Goal: Task Accomplishment & Management: Use online tool/utility

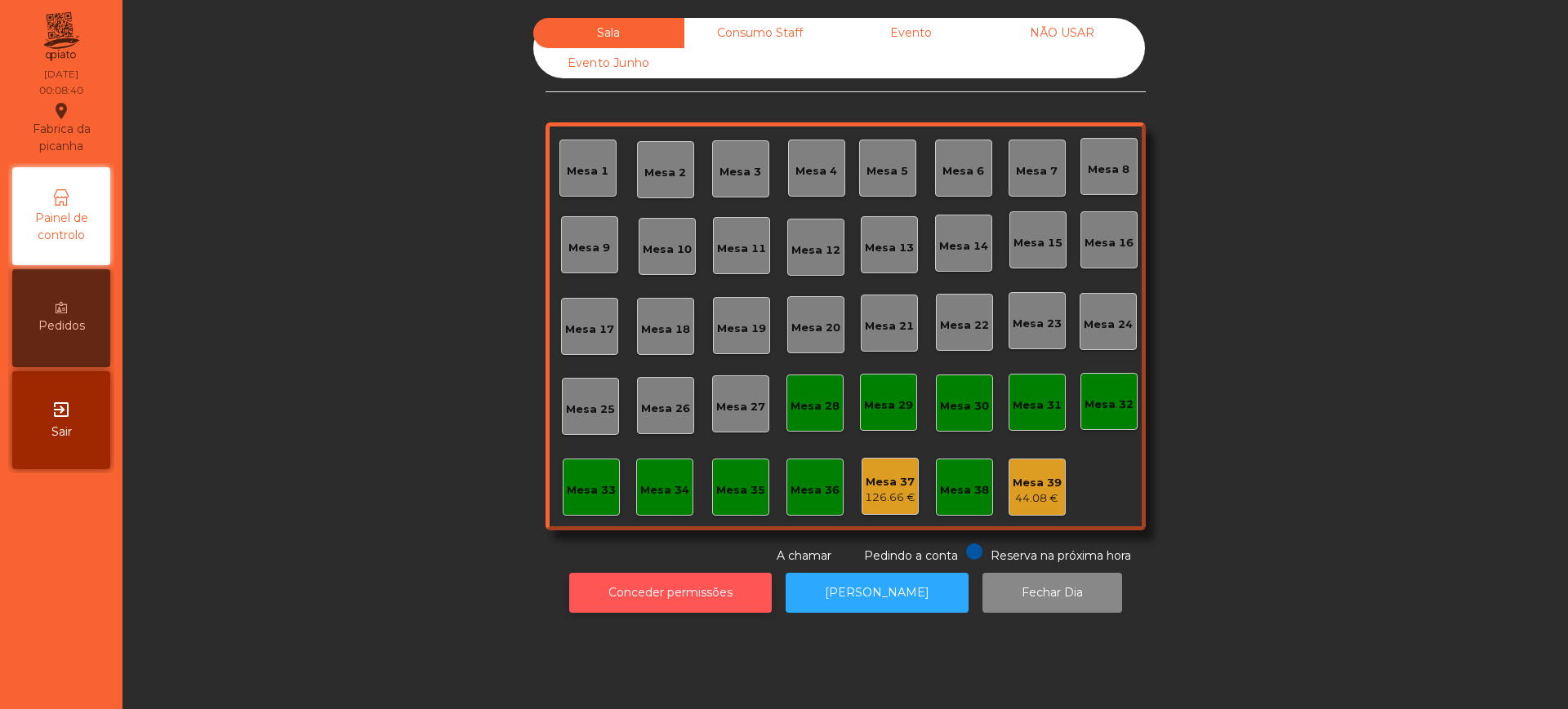
click at [652, 591] on button "Conceder permissões" at bounding box center [671, 593] width 202 height 40
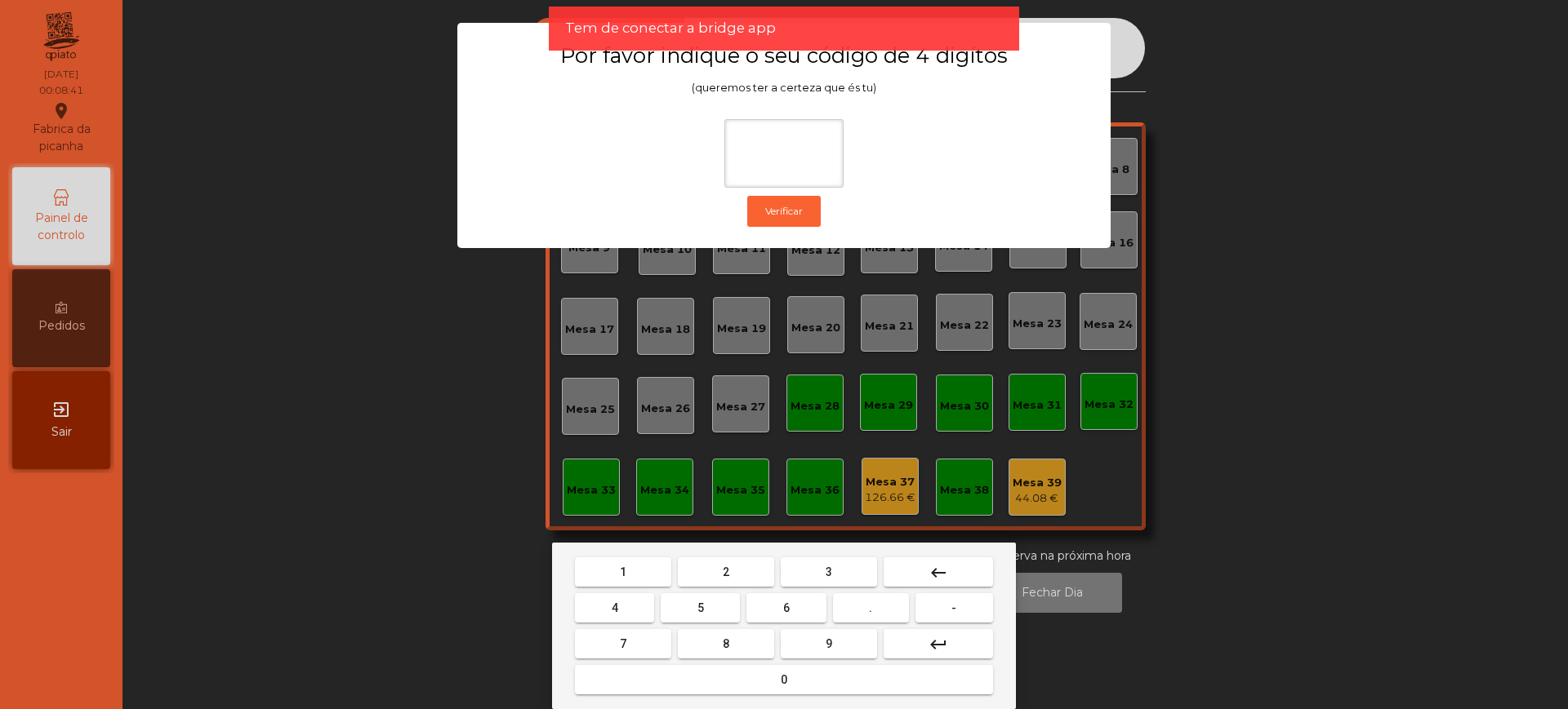
type input "*"
type input "****"
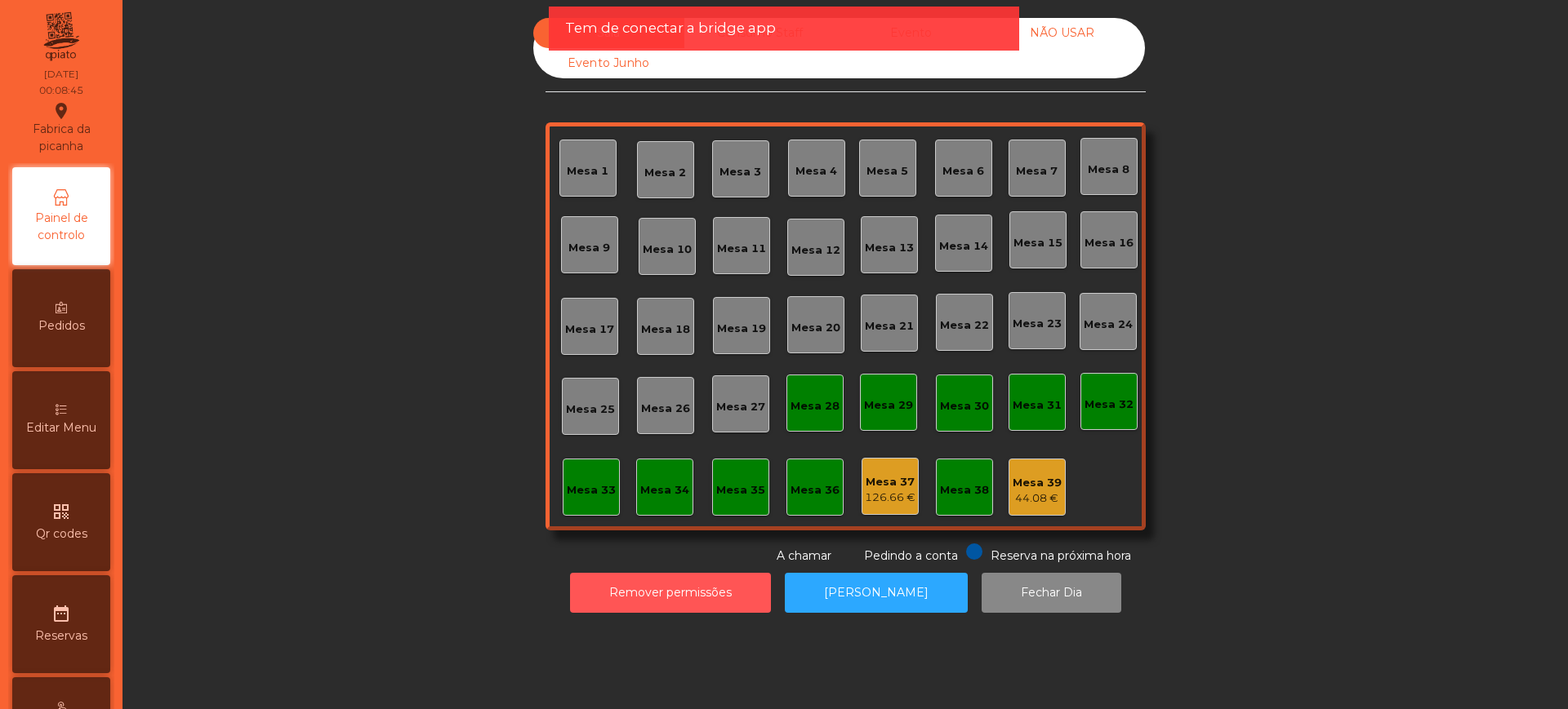
scroll to position [691, 0]
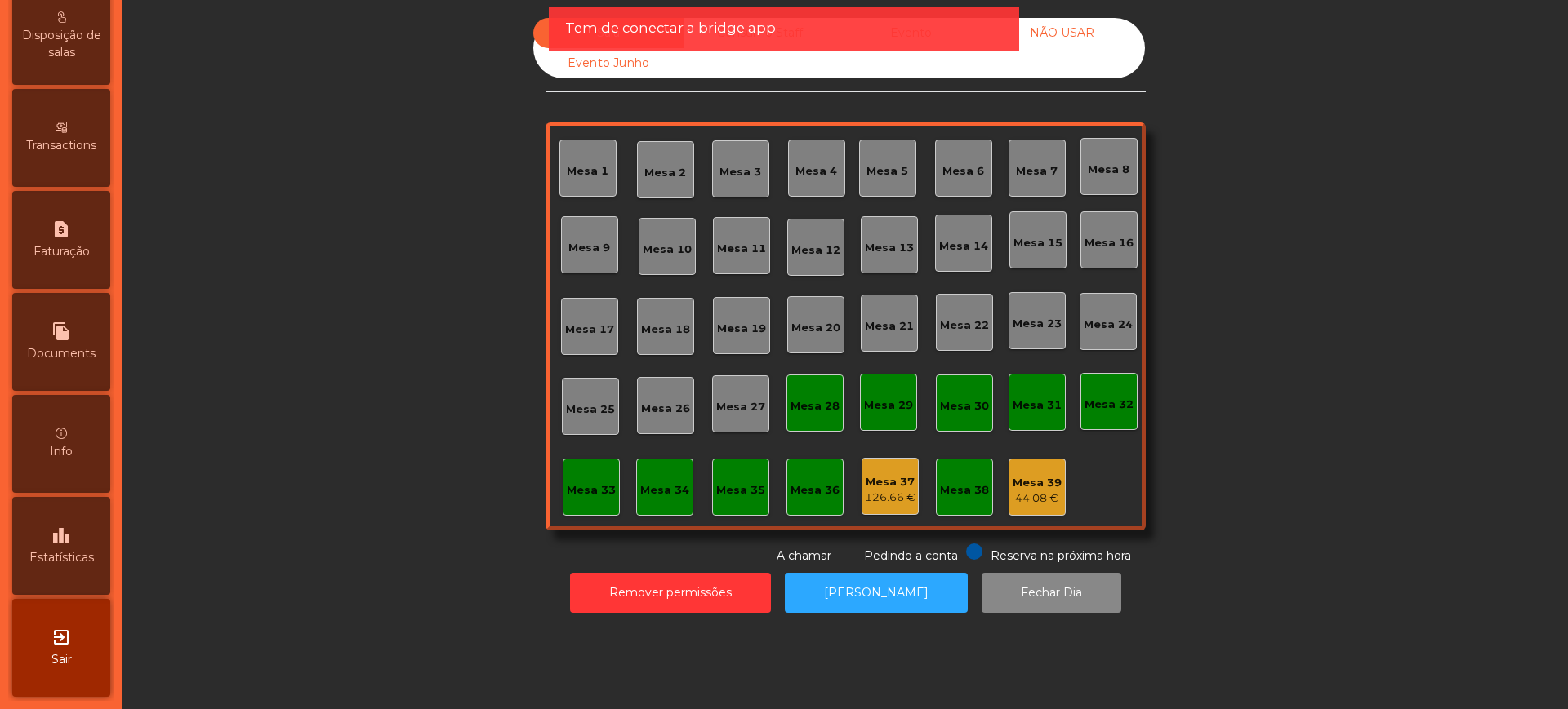
click at [63, 533] on icon "leaderboard" at bounding box center [61, 536] width 19 height 19
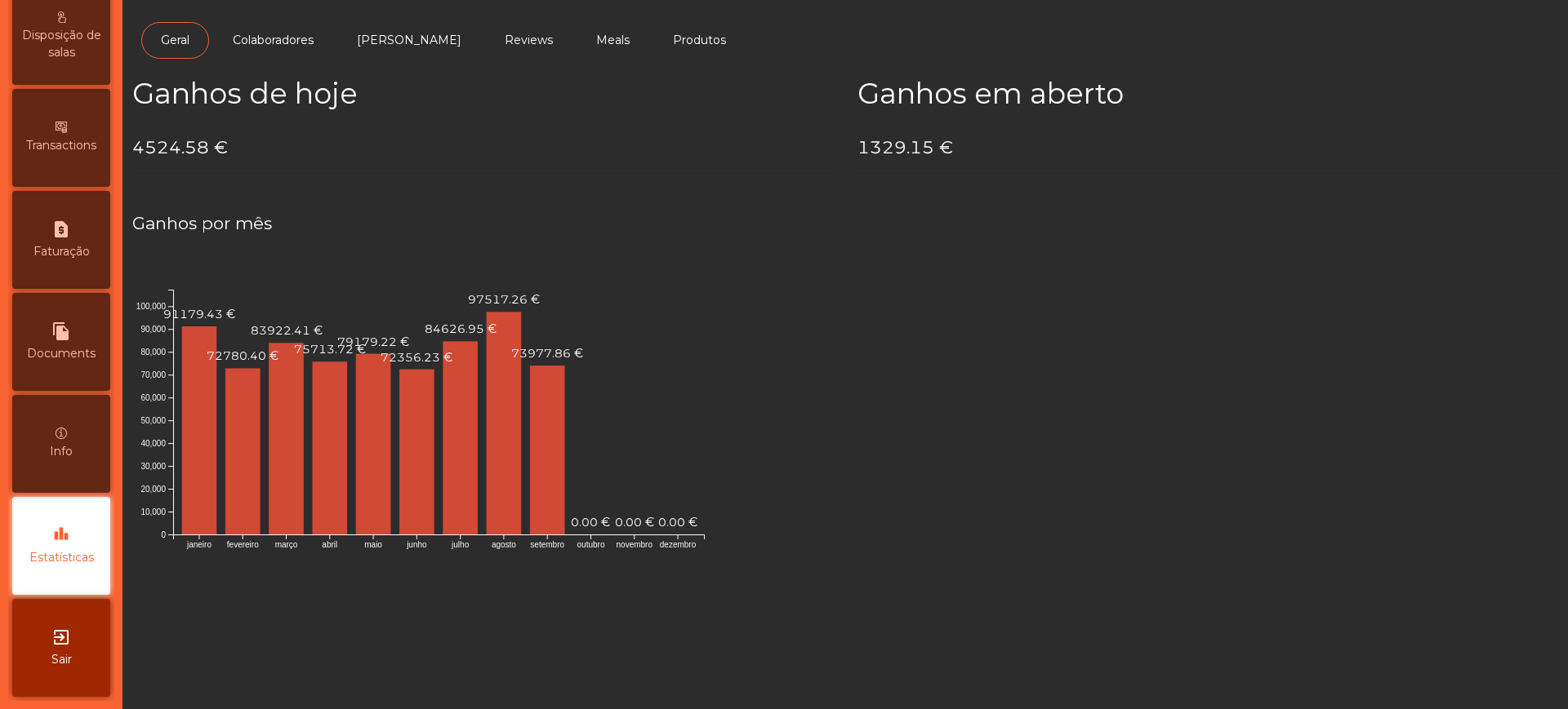
click at [256, 158] on h4 "4524.58 €" at bounding box center [482, 147] width 701 height 24
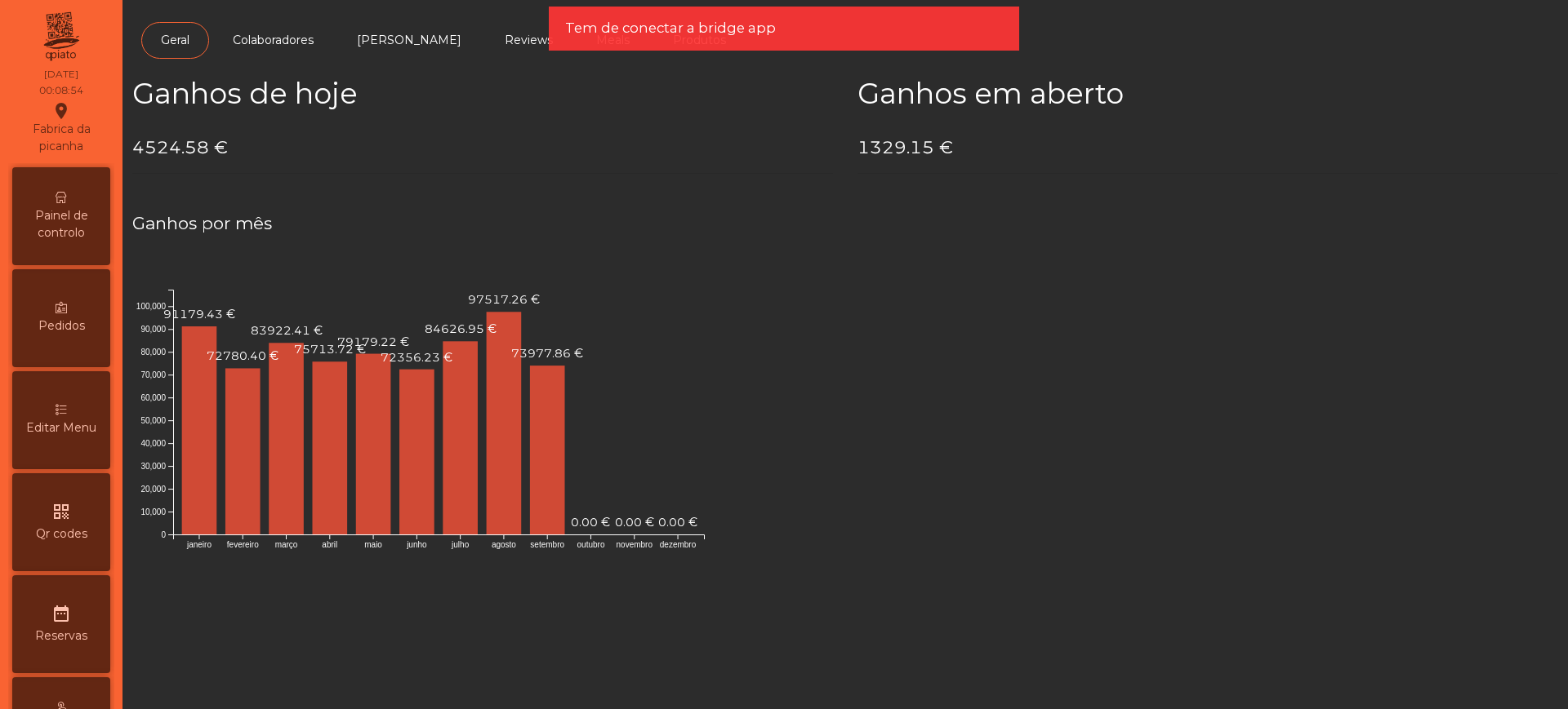
click at [77, 205] on div "Painel de controlo" at bounding box center [62, 217] width 98 height 98
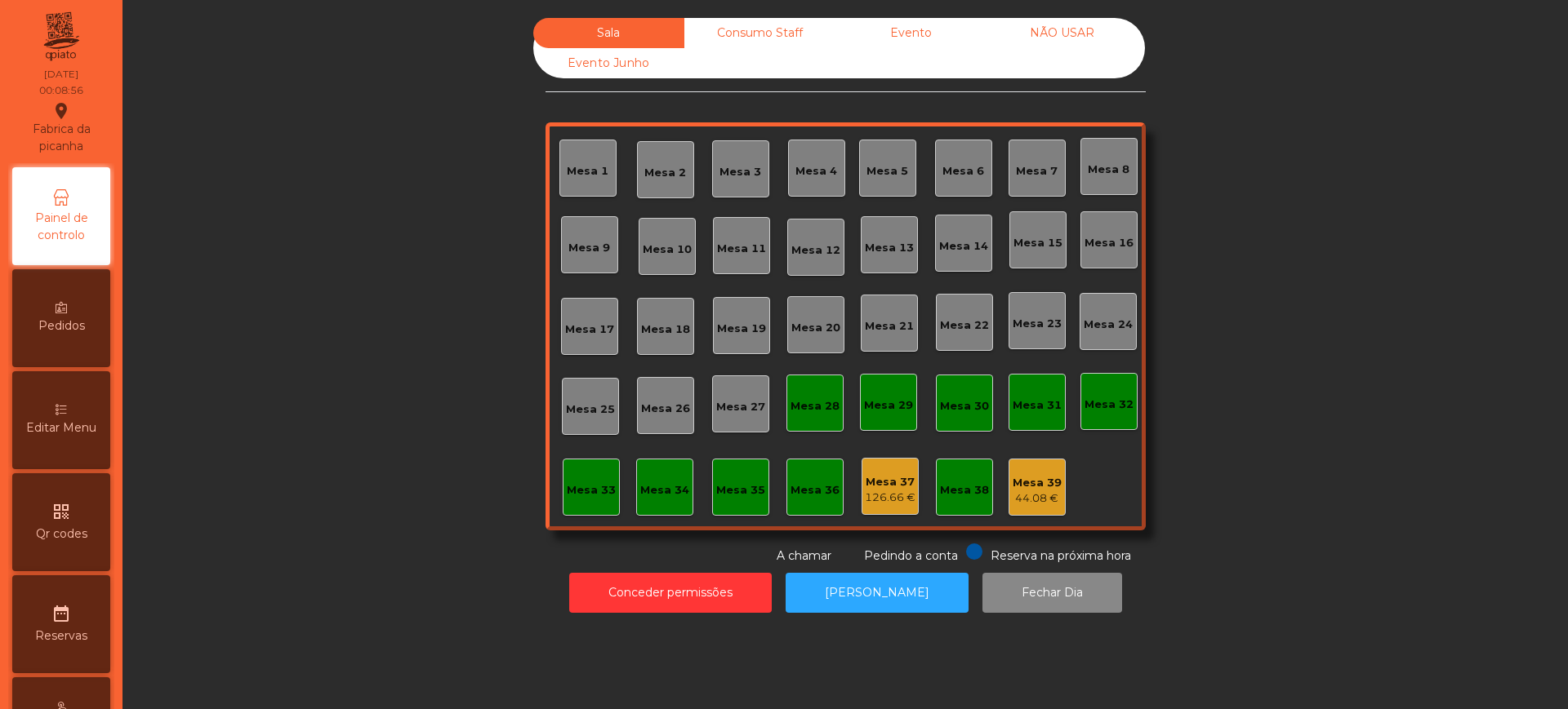
click at [763, 62] on div "Sala Consumo Staff Evento NÃO USAR Evento Junho" at bounding box center [838, 48] width 612 height 61
click at [744, 40] on div "Consumo Staff" at bounding box center [759, 33] width 151 height 30
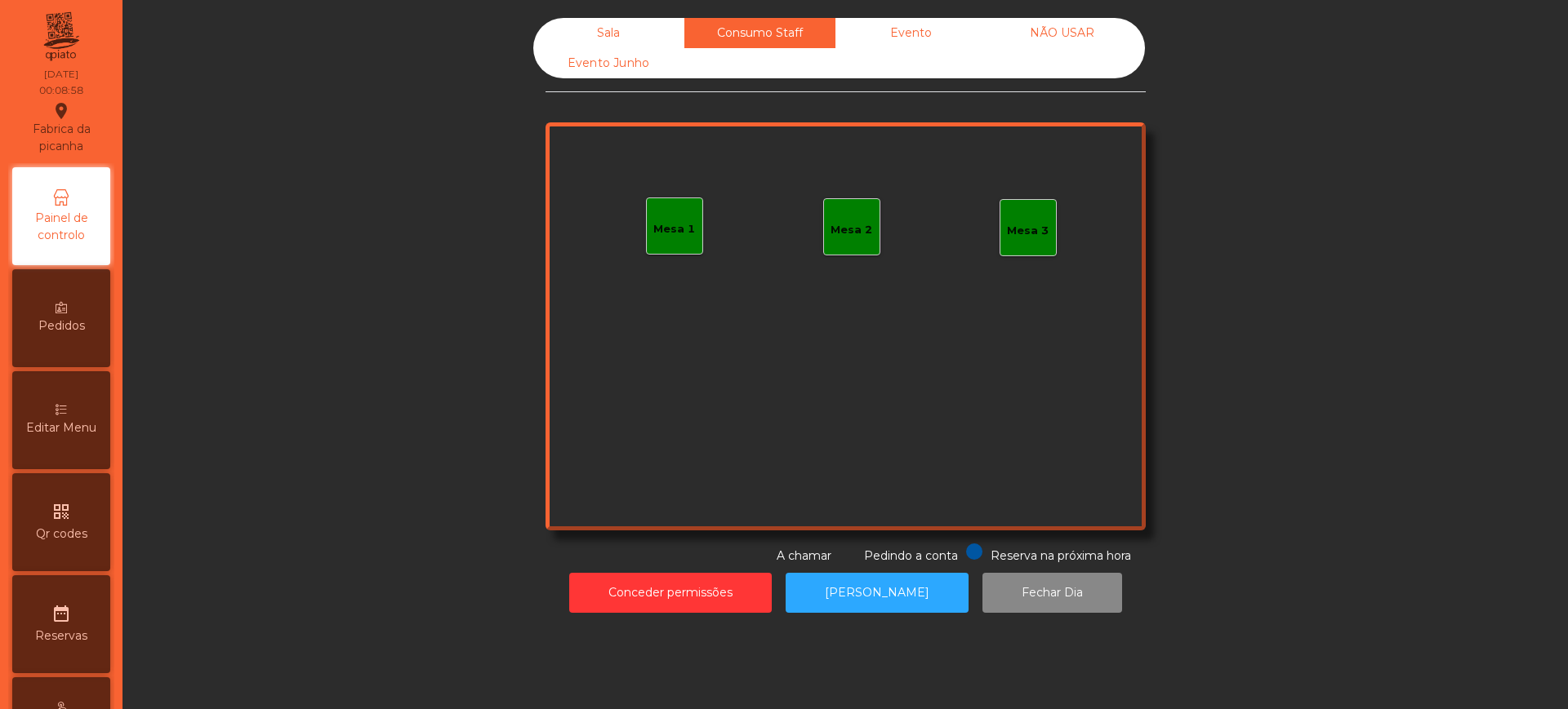
click at [951, 38] on div "Evento" at bounding box center [911, 33] width 151 height 30
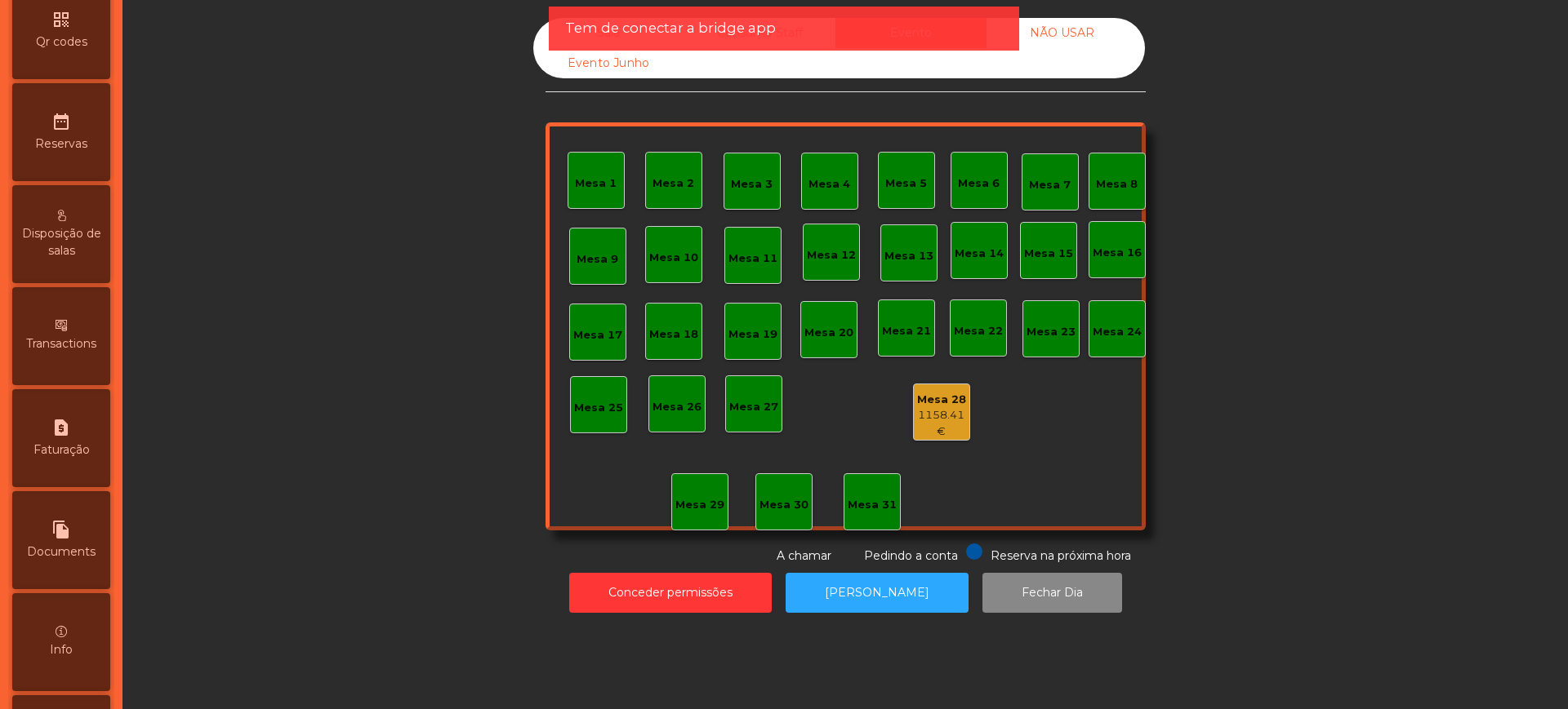
scroll to position [691, 0]
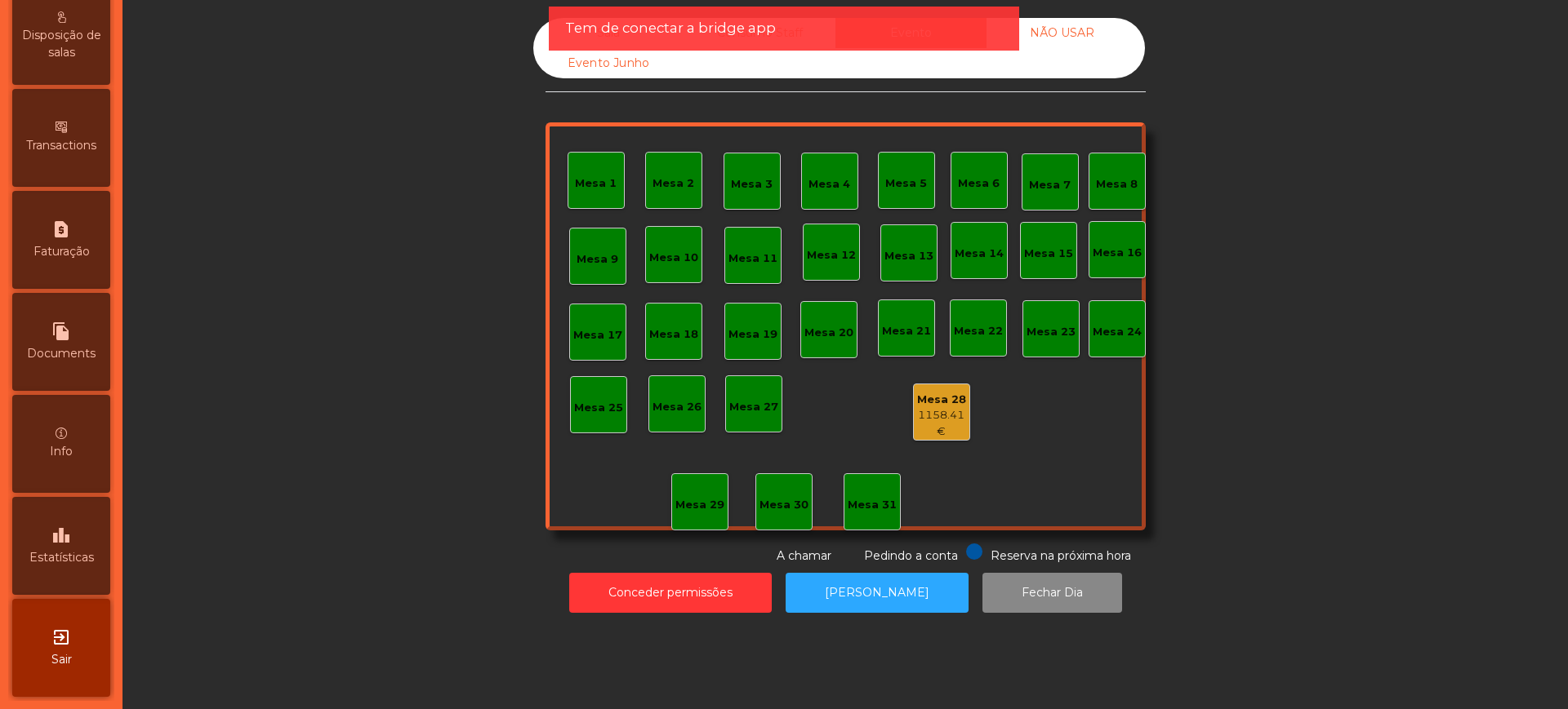
click at [71, 550] on span "Estatísticas" at bounding box center [62, 558] width 65 height 17
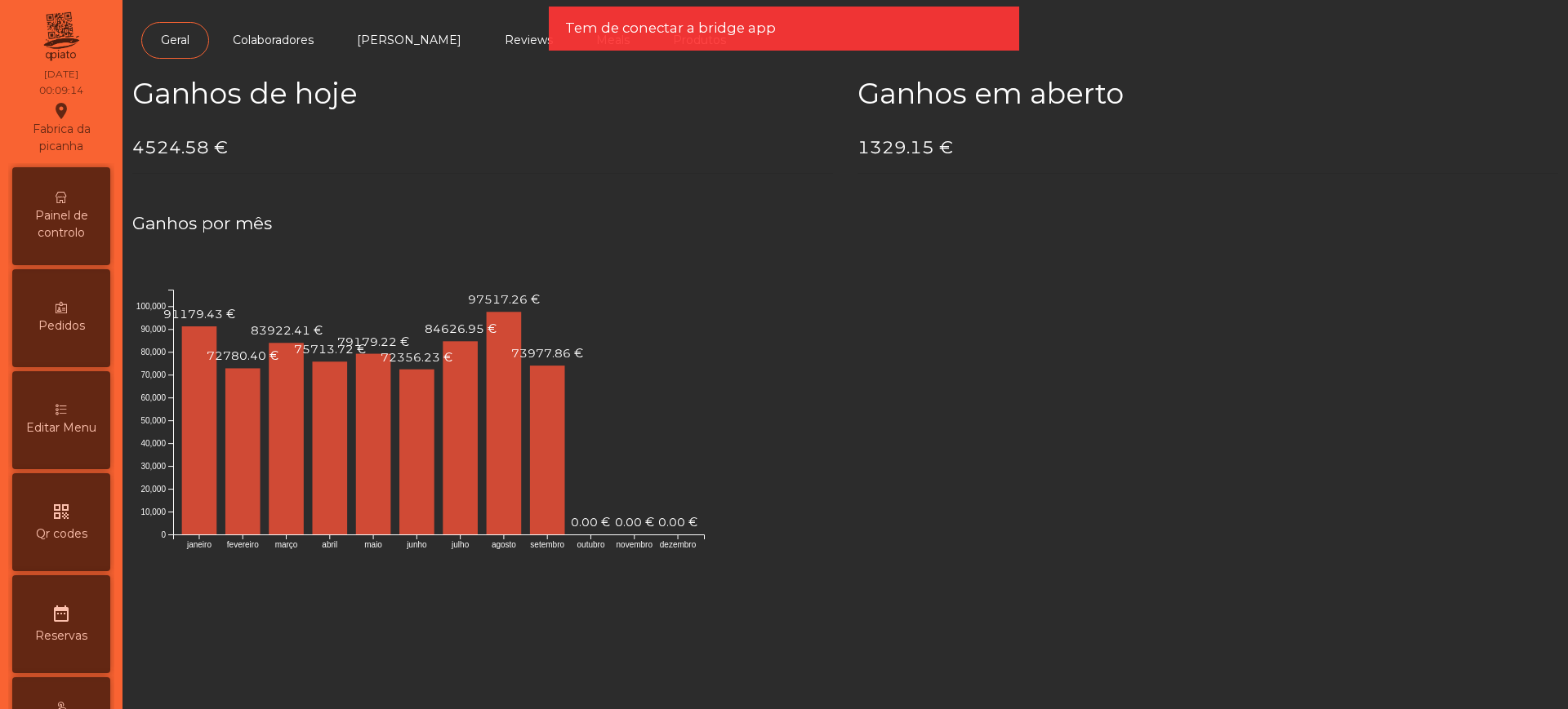
click at [71, 215] on span "Painel de controlo" at bounding box center [61, 224] width 90 height 35
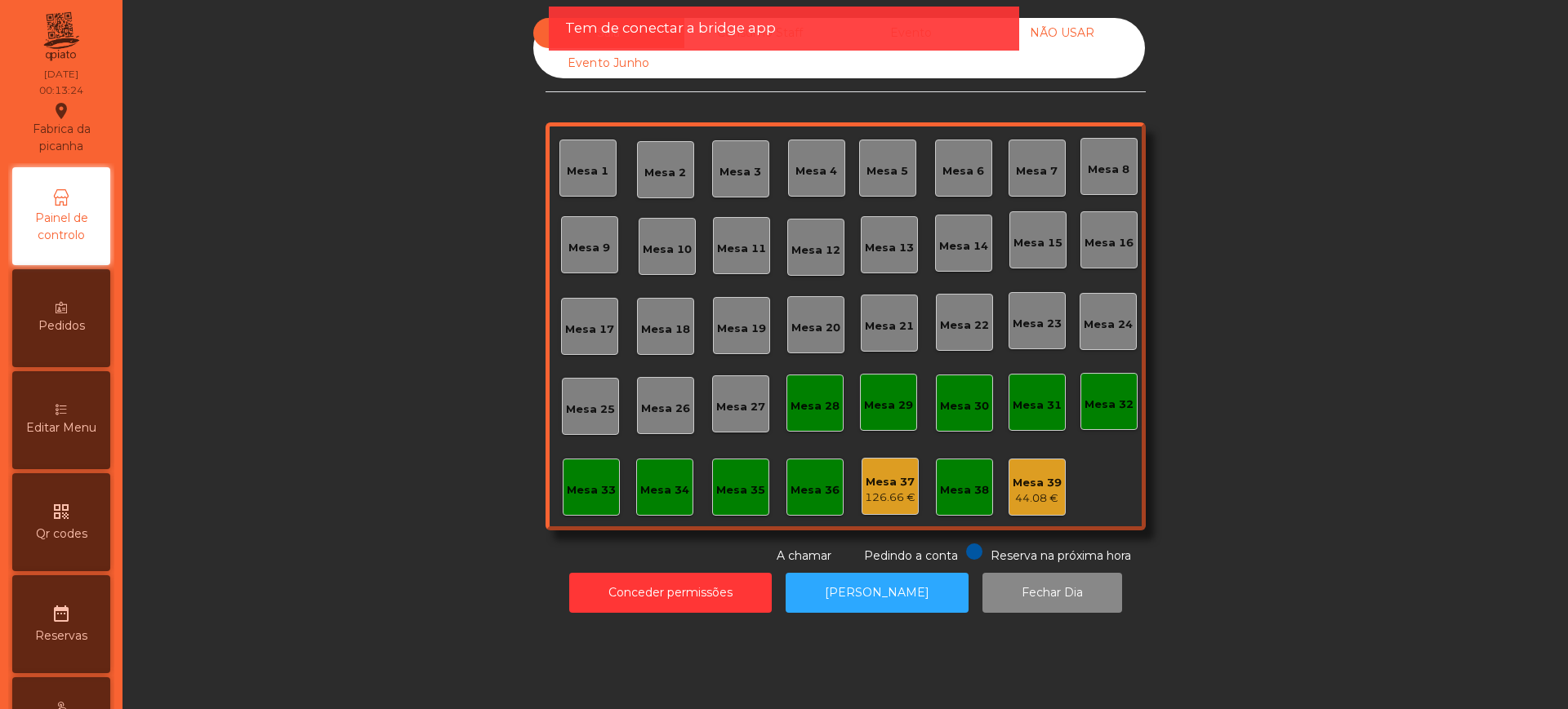
scroll to position [691, 0]
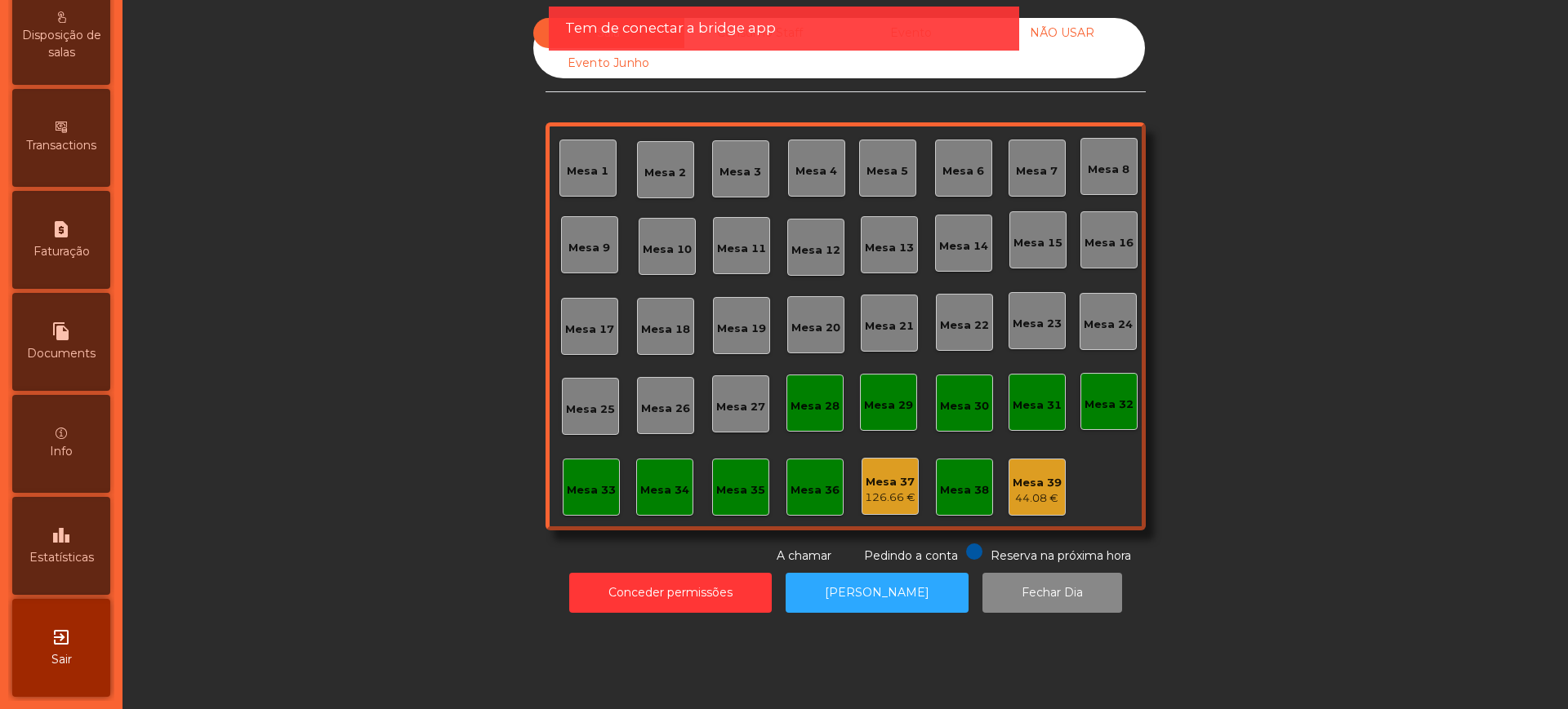
click at [70, 543] on icon "leaderboard" at bounding box center [61, 536] width 19 height 19
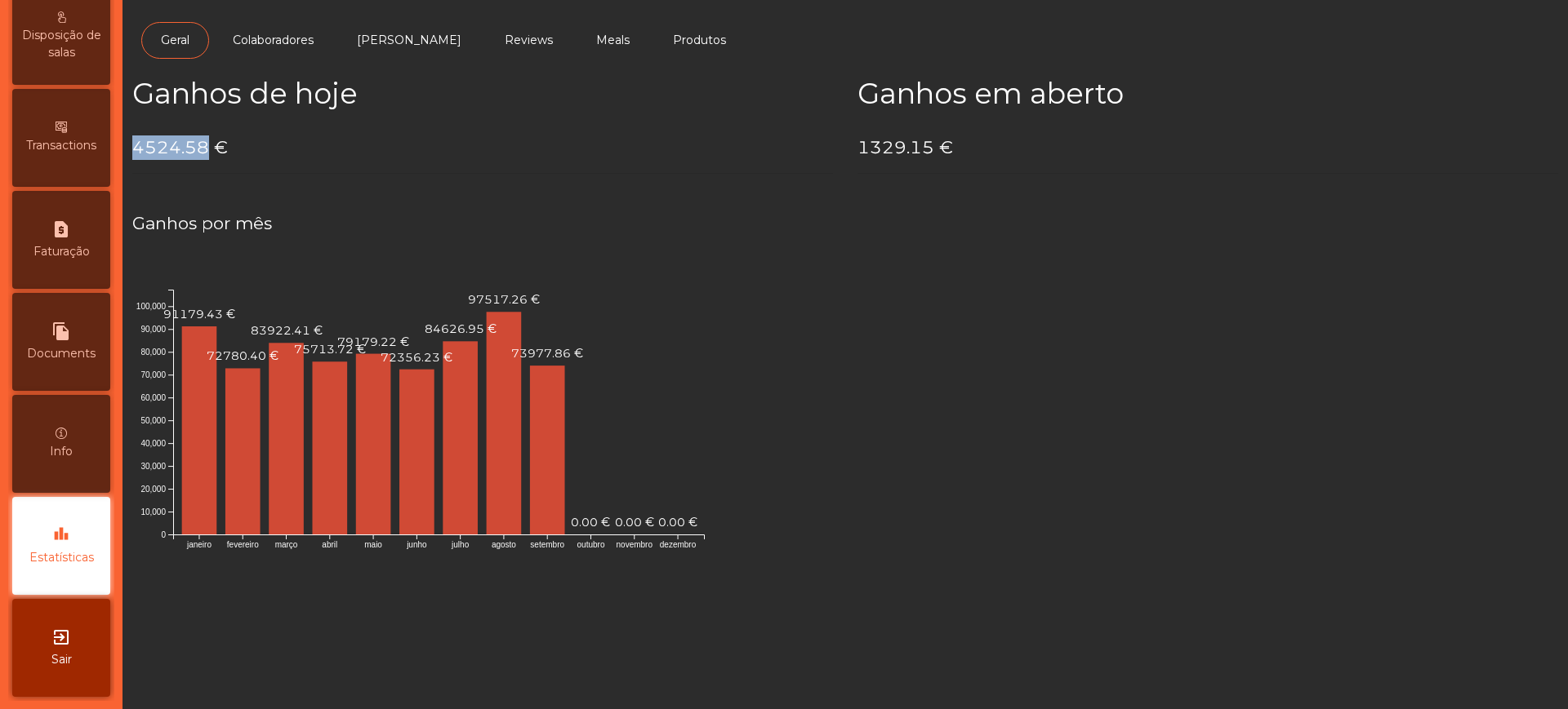
drag, startPoint x: 134, startPoint y: 152, endPoint x: 206, endPoint y: 152, distance: 72.0
click at [206, 152] on h4 "4524.58 €" at bounding box center [482, 147] width 701 height 24
copy h4 "4524.58"
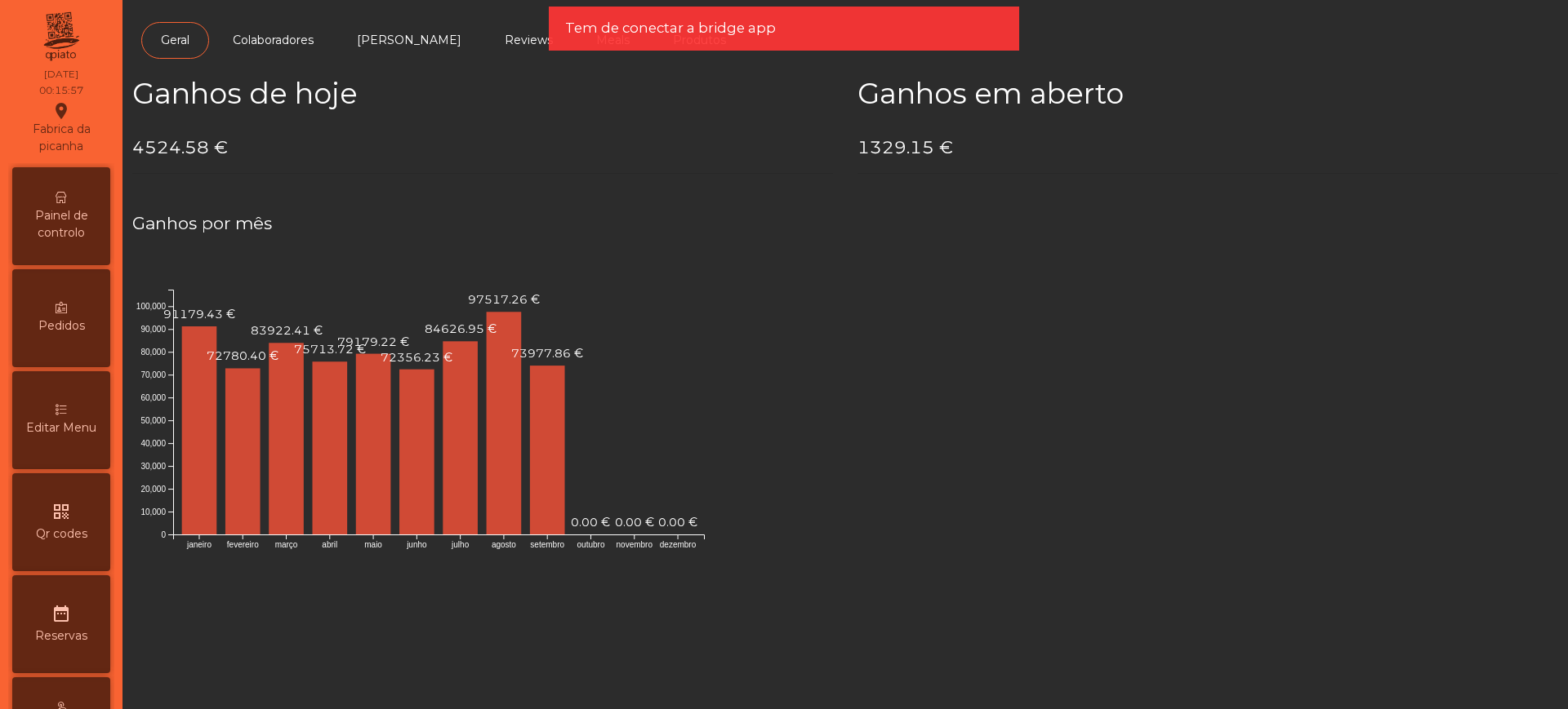
click at [59, 238] on span "Painel de controlo" at bounding box center [61, 224] width 90 height 35
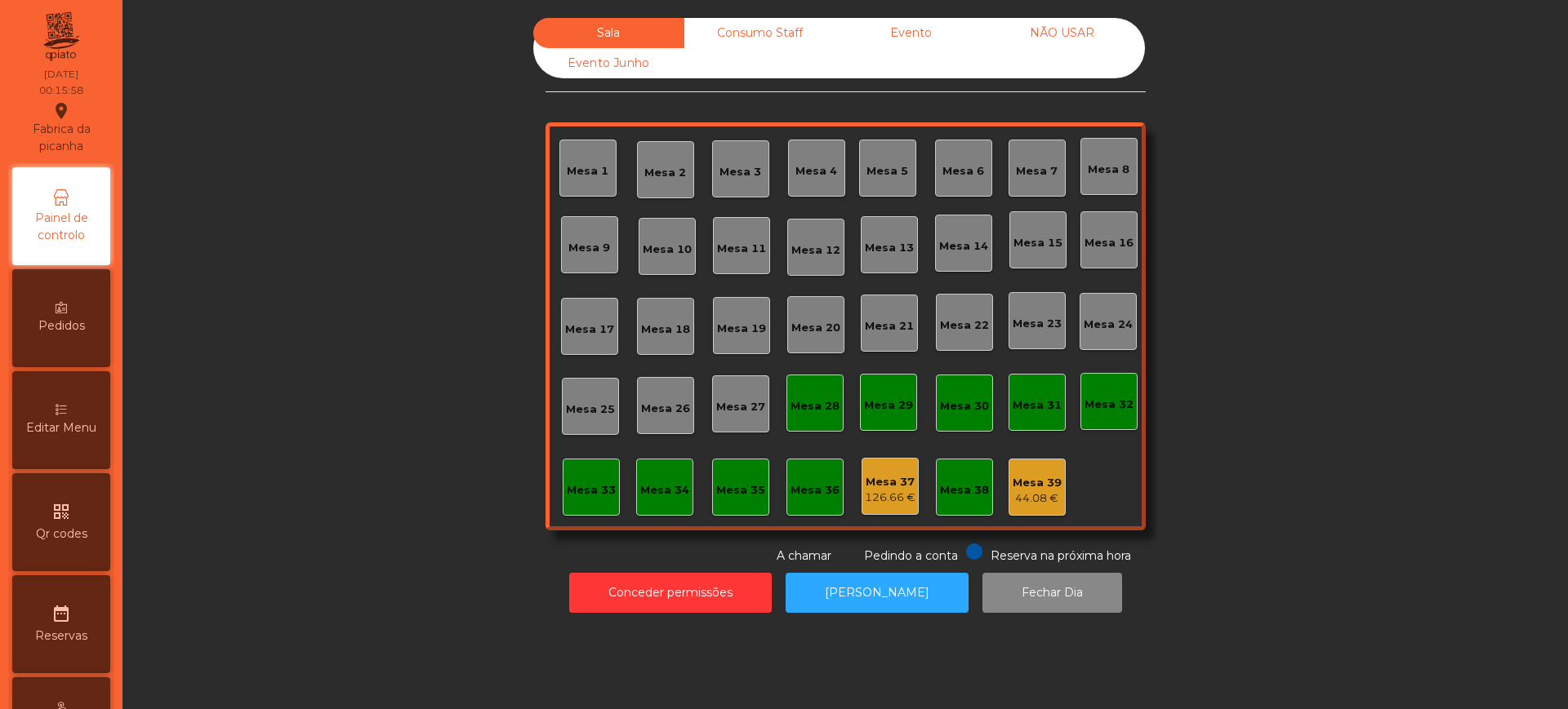
click at [924, 32] on div "Evento" at bounding box center [911, 33] width 151 height 30
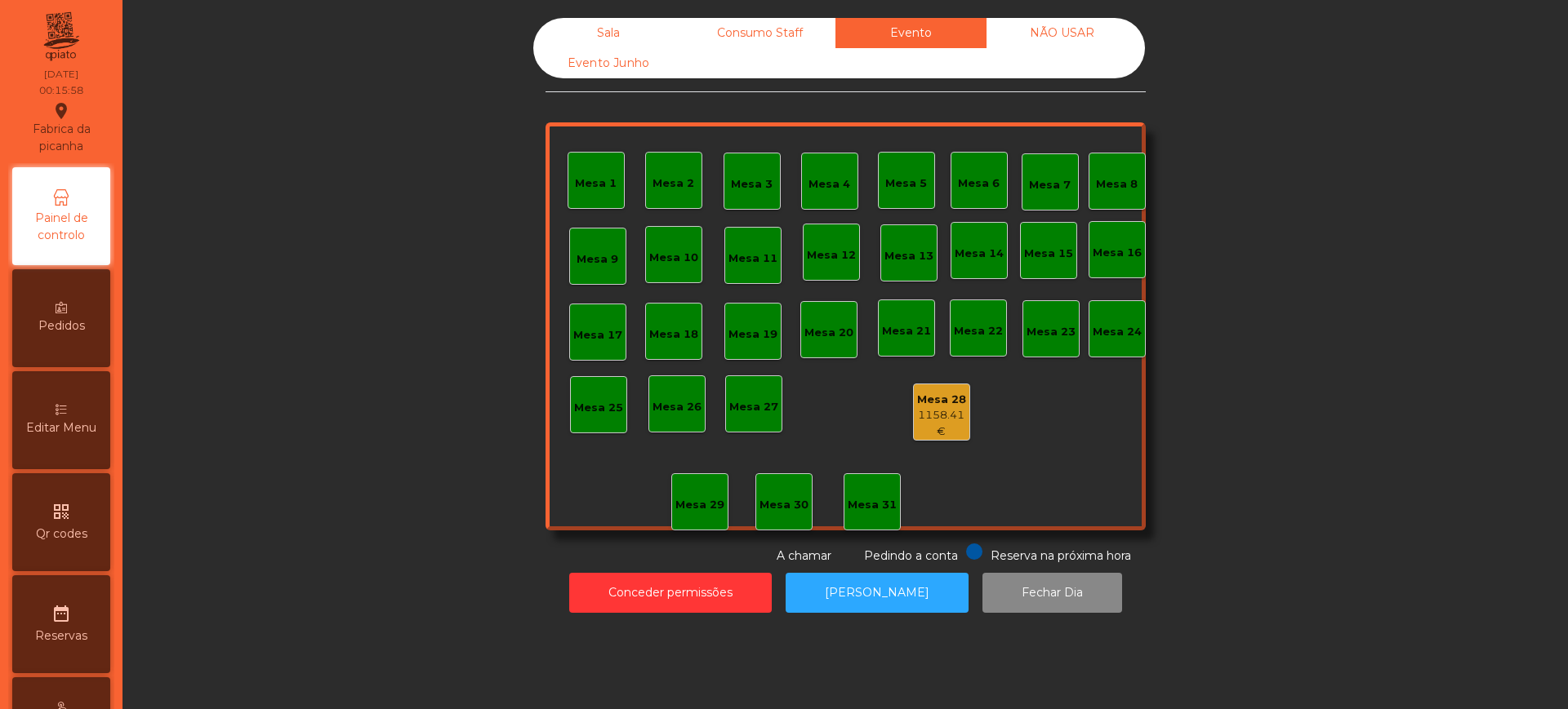
click at [947, 410] on div "1158.41 €" at bounding box center [942, 423] width 56 height 32
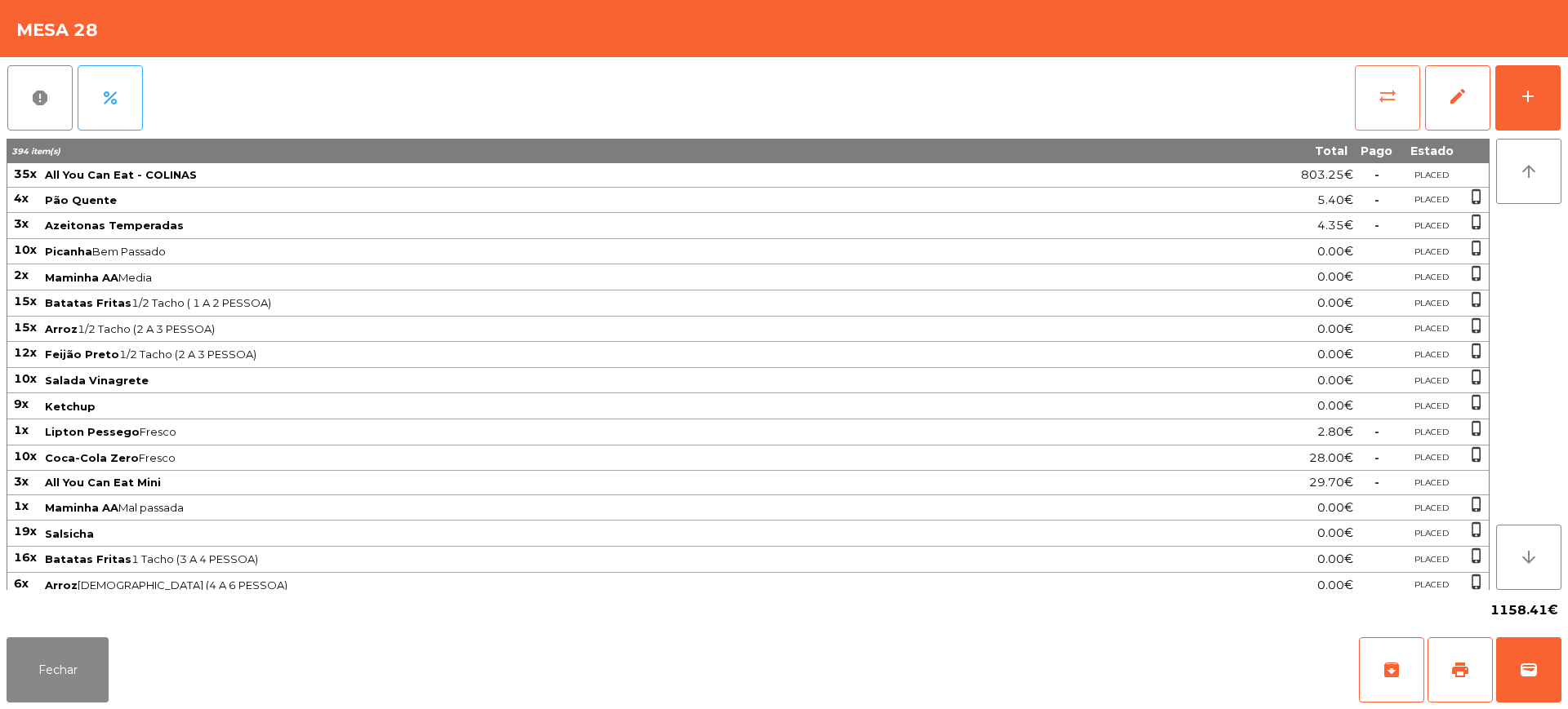
click at [1384, 98] on span "sync_alt" at bounding box center [1387, 96] width 19 height 19
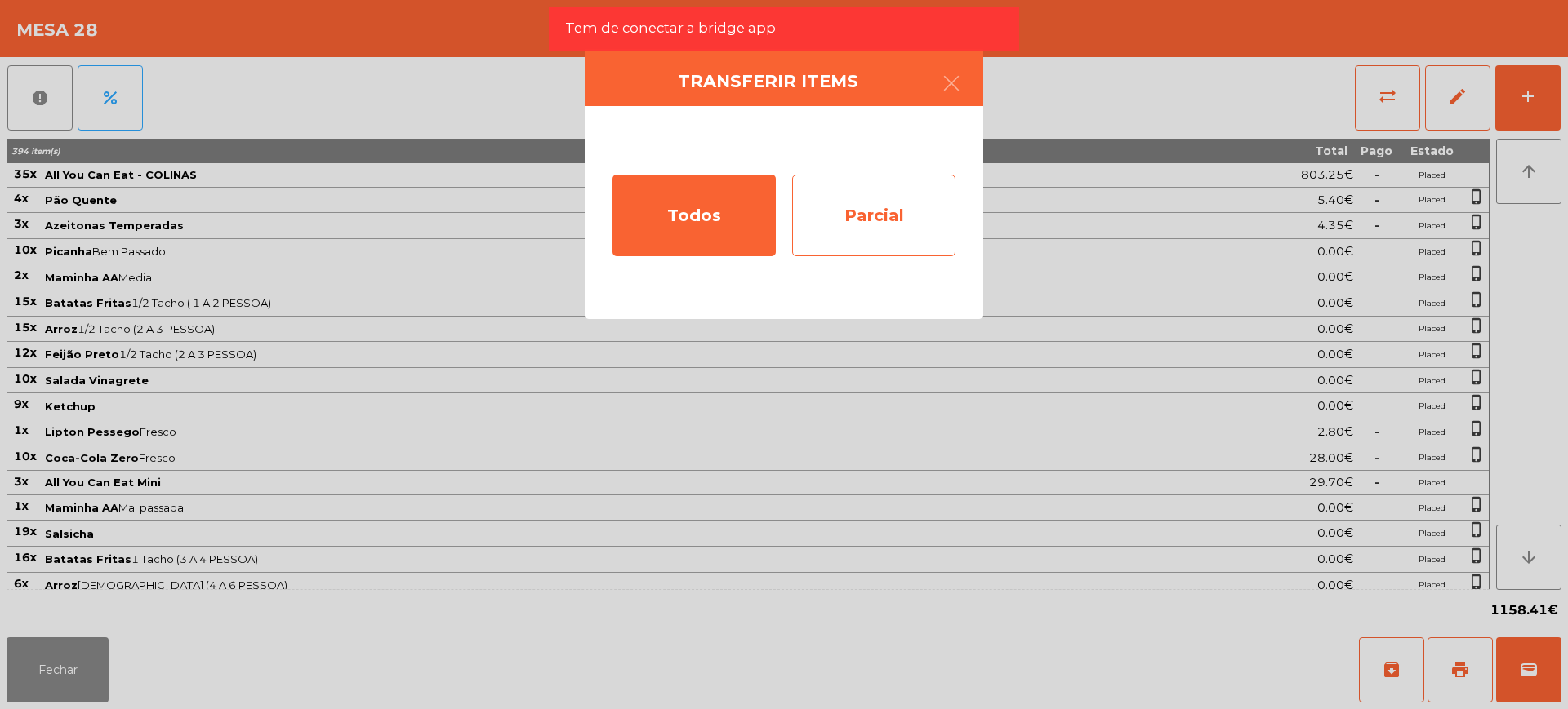
click at [865, 208] on div "Parcial" at bounding box center [873, 215] width 163 height 82
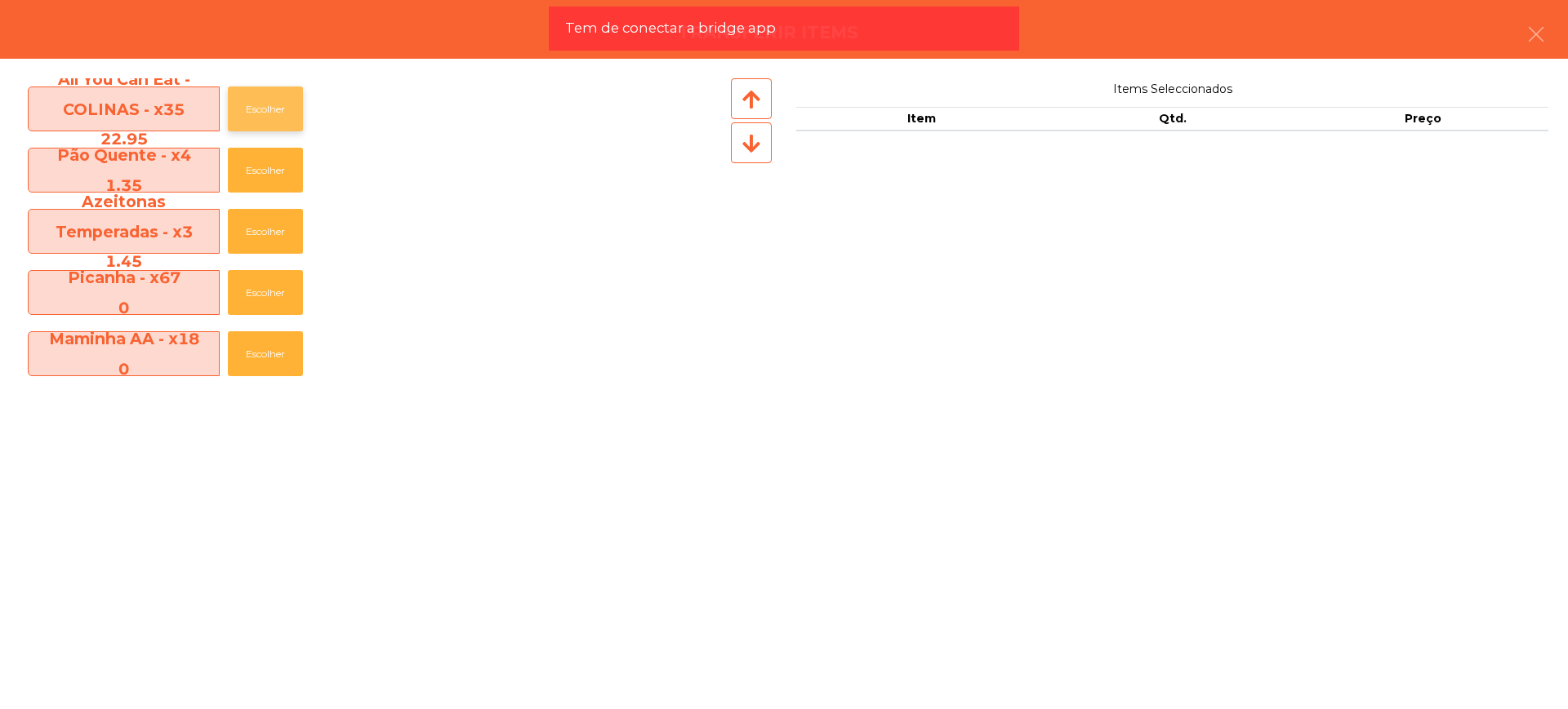
click at [249, 115] on button "Escolher" at bounding box center [265, 109] width 75 height 45
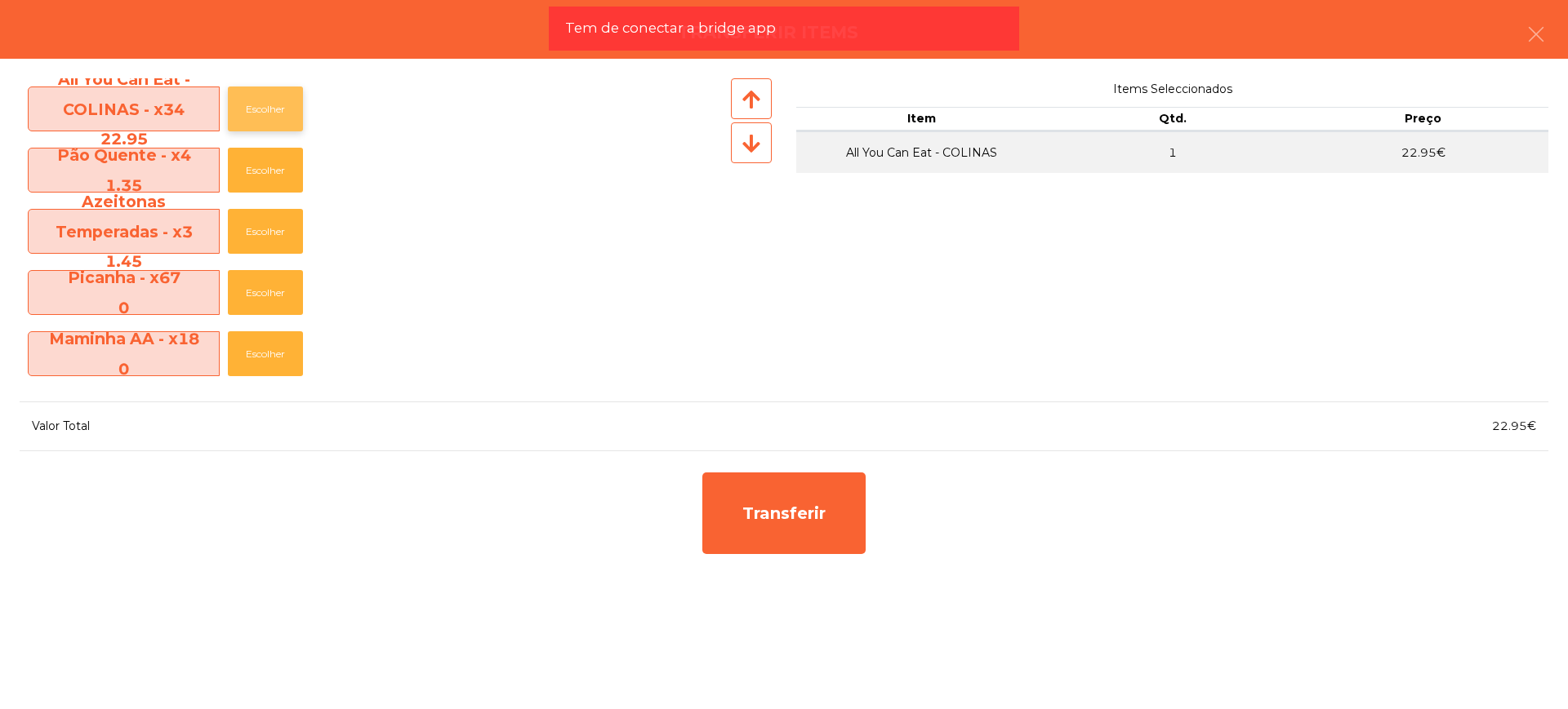
click at [251, 116] on button "Escolher" at bounding box center [265, 109] width 75 height 45
click at [253, 116] on button "Escolher" at bounding box center [265, 109] width 75 height 45
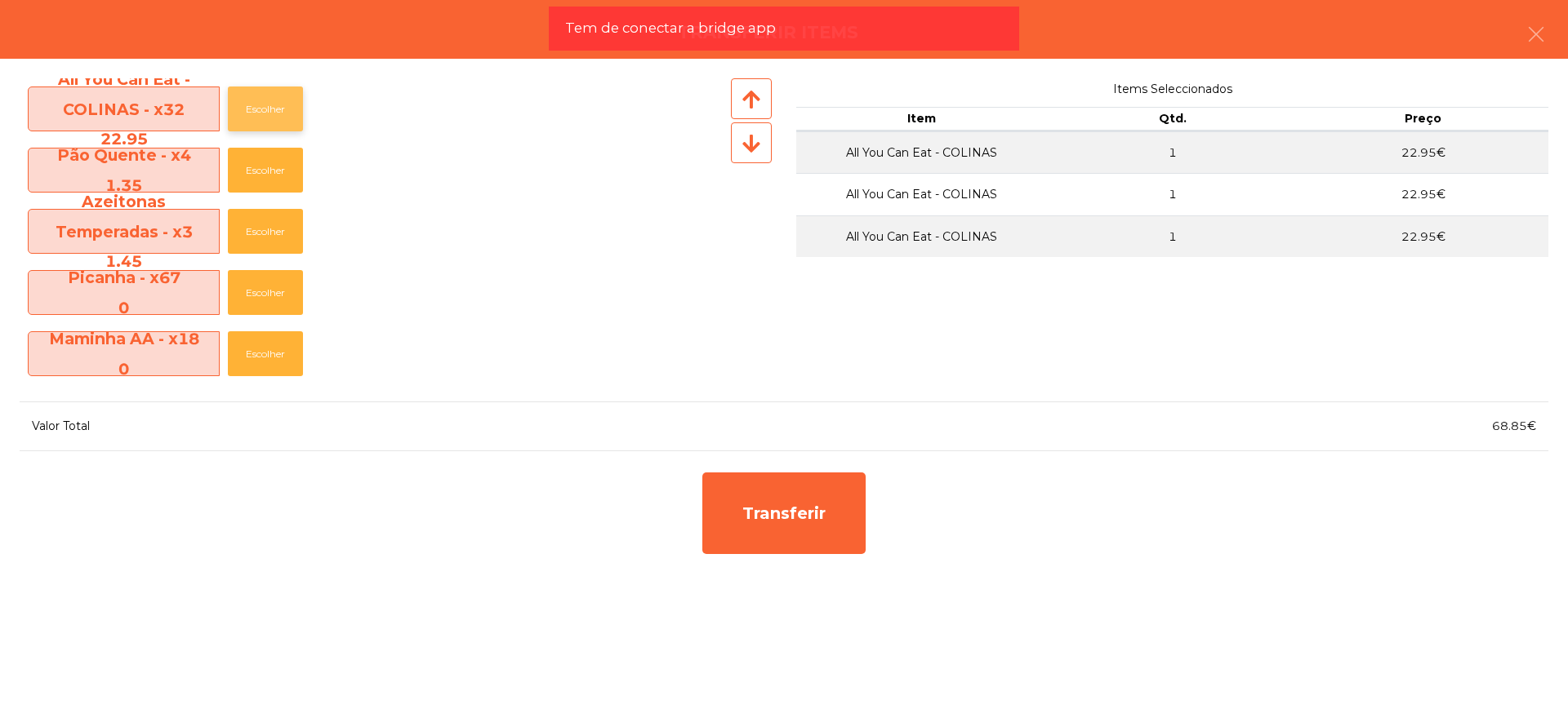
click at [258, 115] on button "Escolher" at bounding box center [265, 109] width 75 height 45
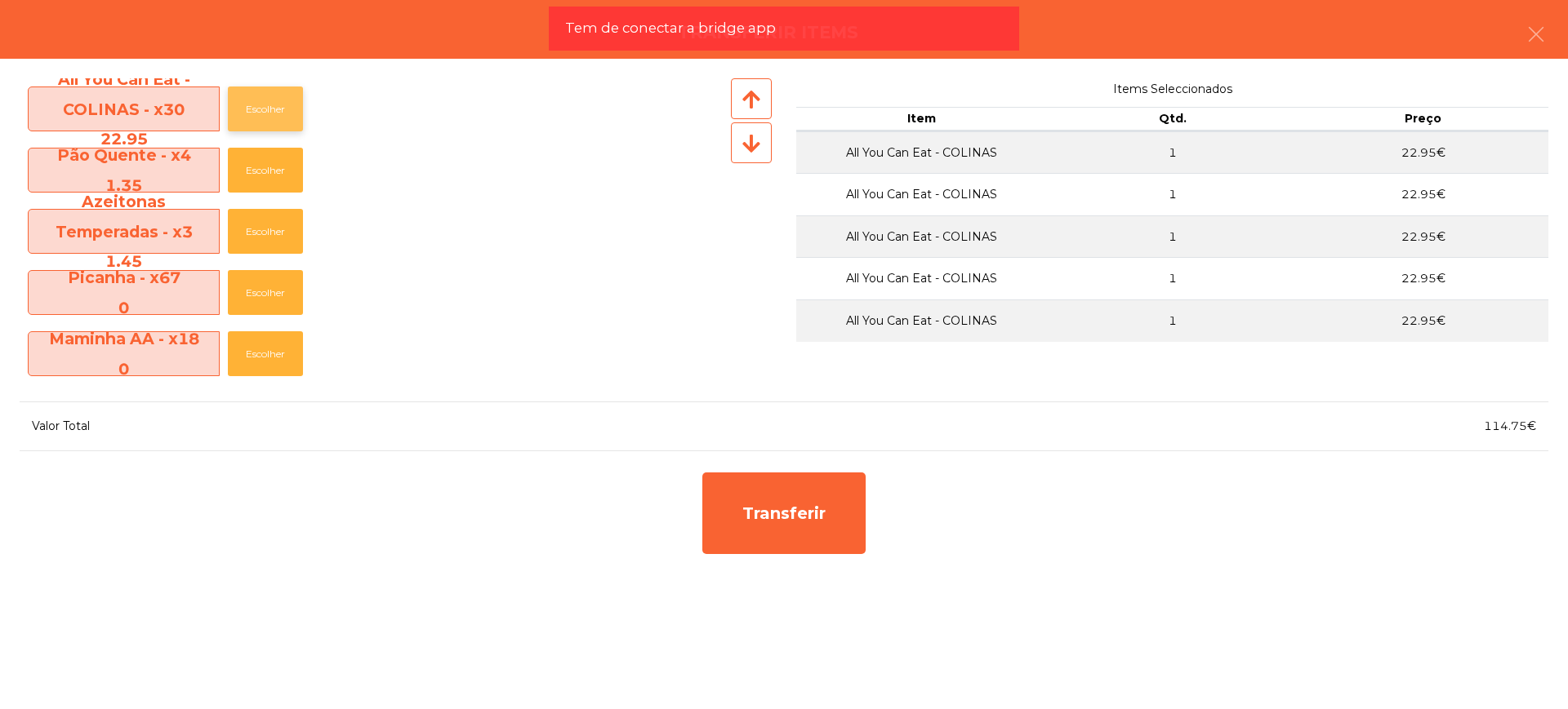
click at [259, 112] on button "Escolher" at bounding box center [265, 109] width 75 height 45
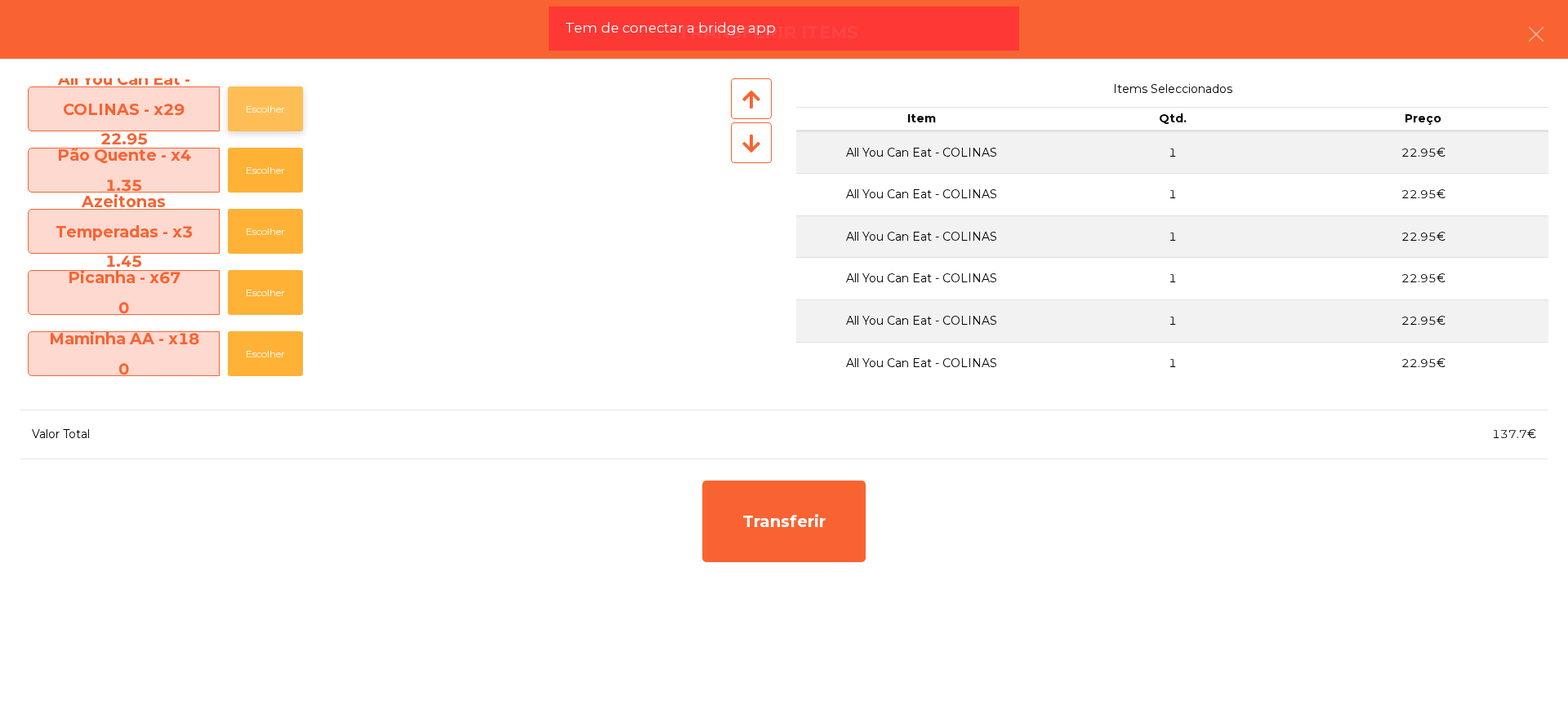
click at [261, 110] on button "Escolher" at bounding box center [265, 109] width 75 height 45
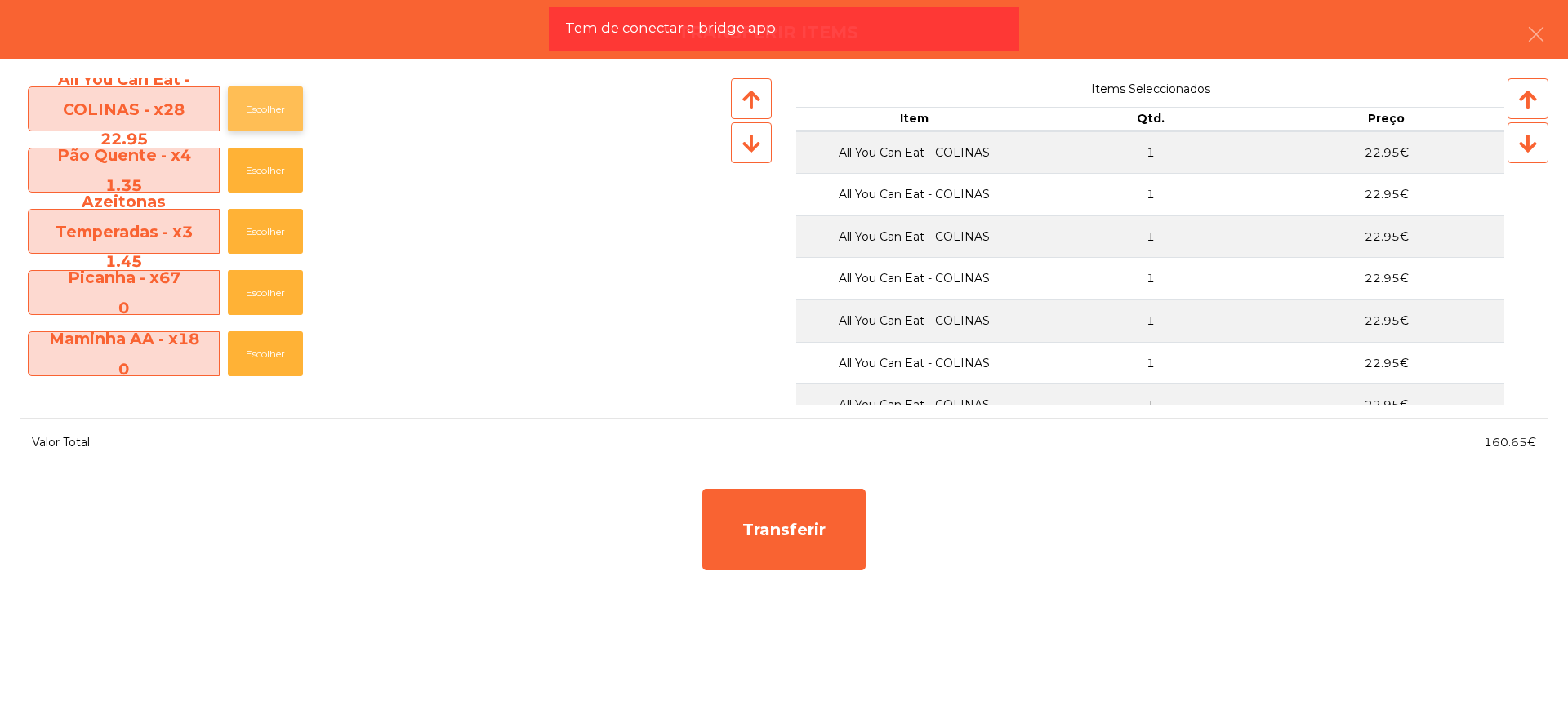
click at [261, 110] on button "Escolher" at bounding box center [265, 109] width 75 height 45
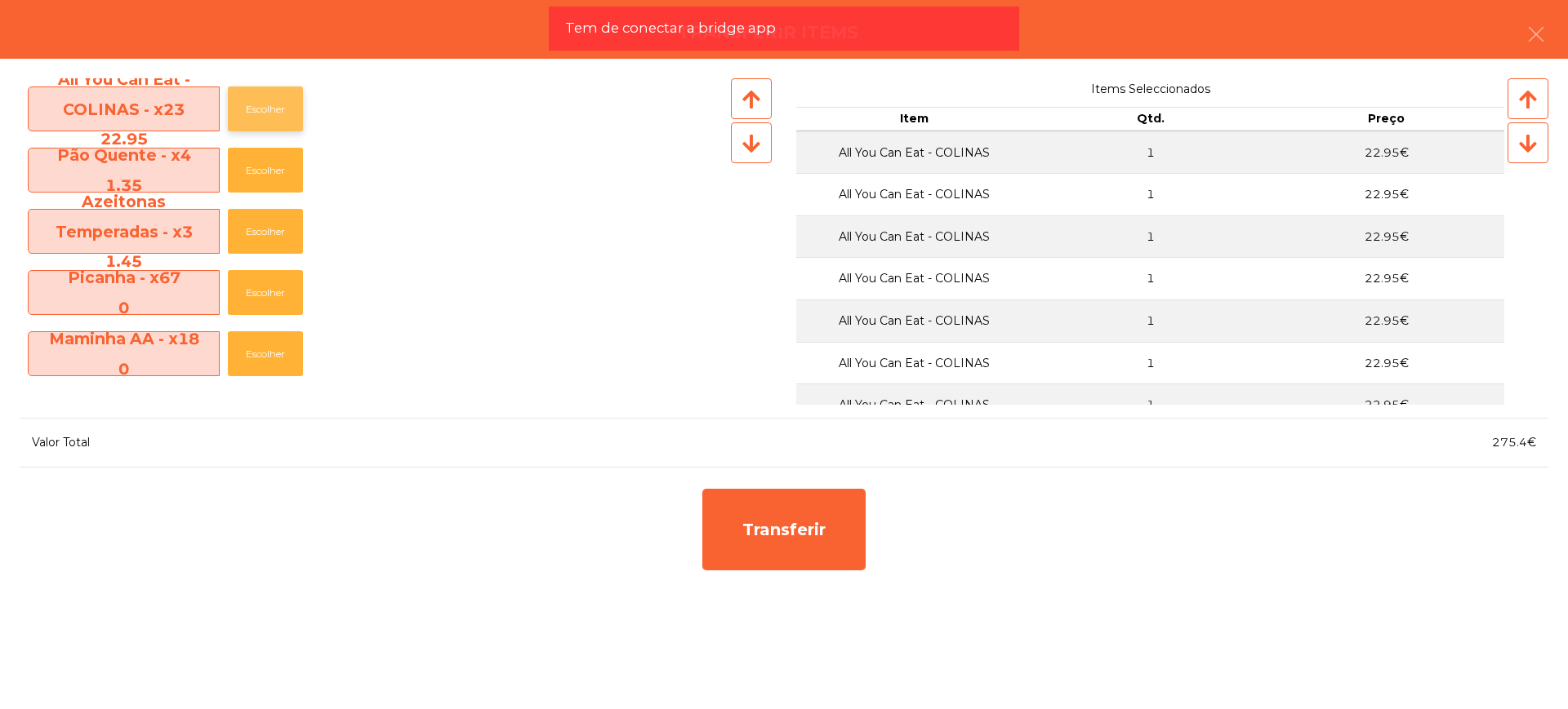
click at [261, 110] on button "Escolher" at bounding box center [265, 109] width 75 height 45
drag, startPoint x: 1475, startPoint y: 441, endPoint x: 1527, endPoint y: 446, distance: 52.2
click at [1527, 446] on div "298.35€" at bounding box center [1165, 442] width 764 height 22
copy span "298.35"
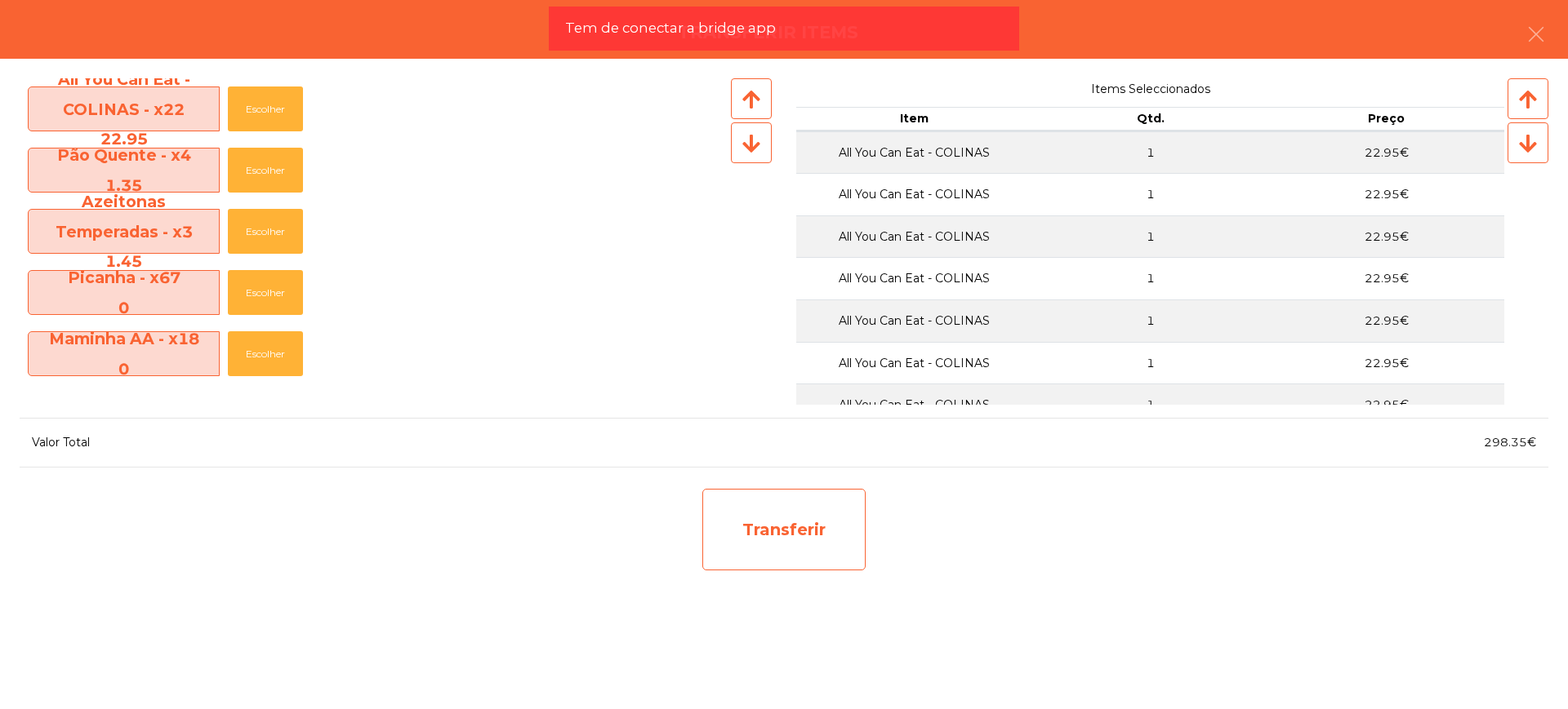
click at [831, 537] on div "Transferir" at bounding box center [784, 529] width 163 height 82
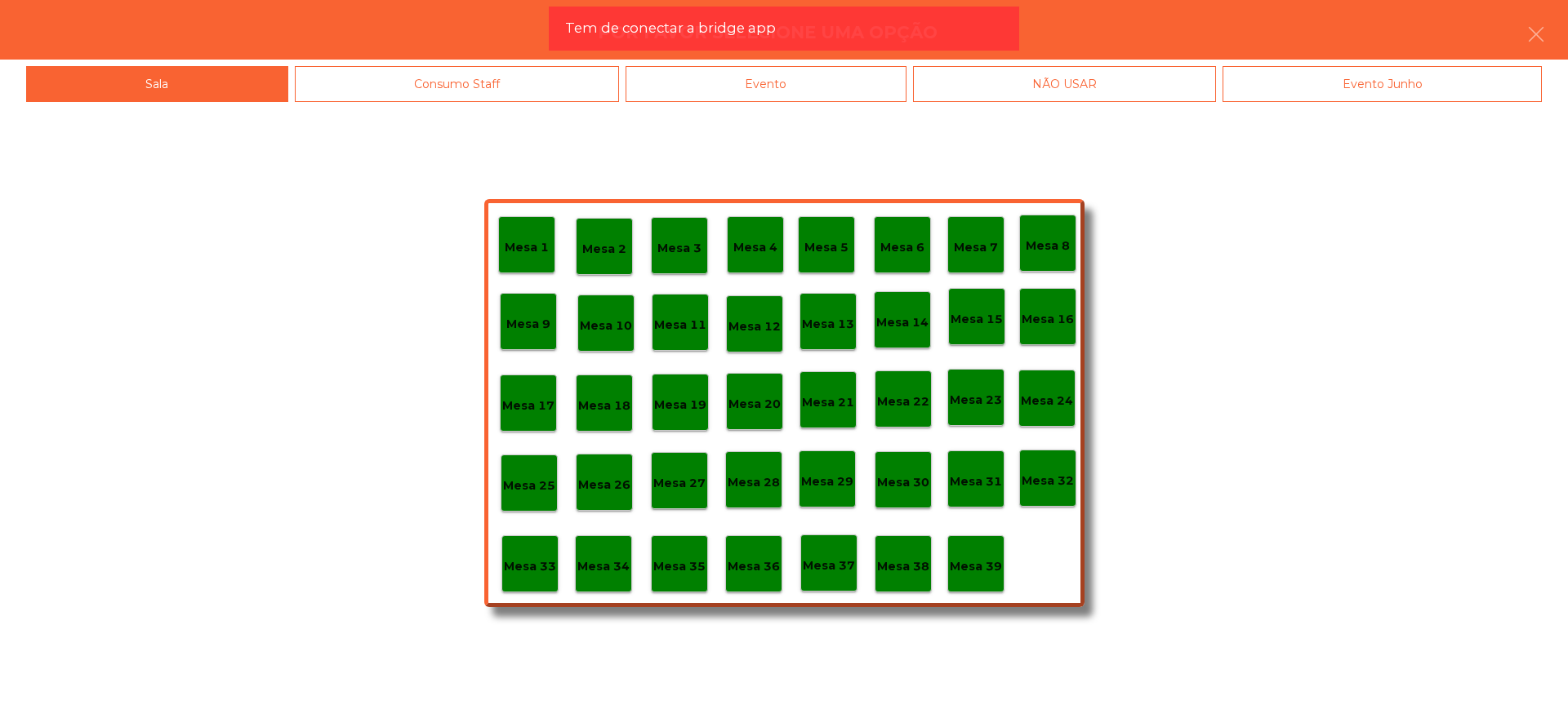
click at [833, 491] on div "Mesa 29" at bounding box center [827, 479] width 57 height 57
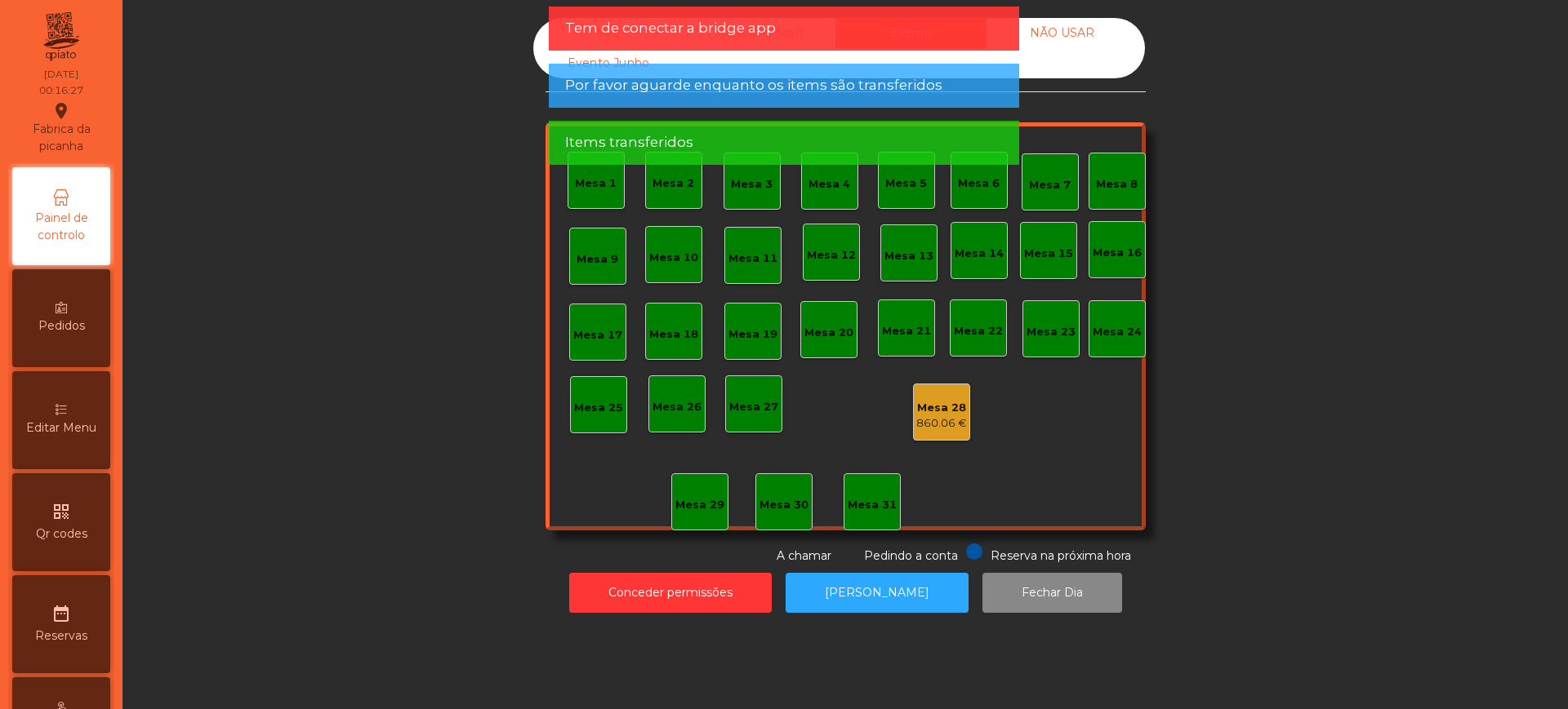
click at [933, 403] on div "Mesa 28" at bounding box center [942, 407] width 51 height 16
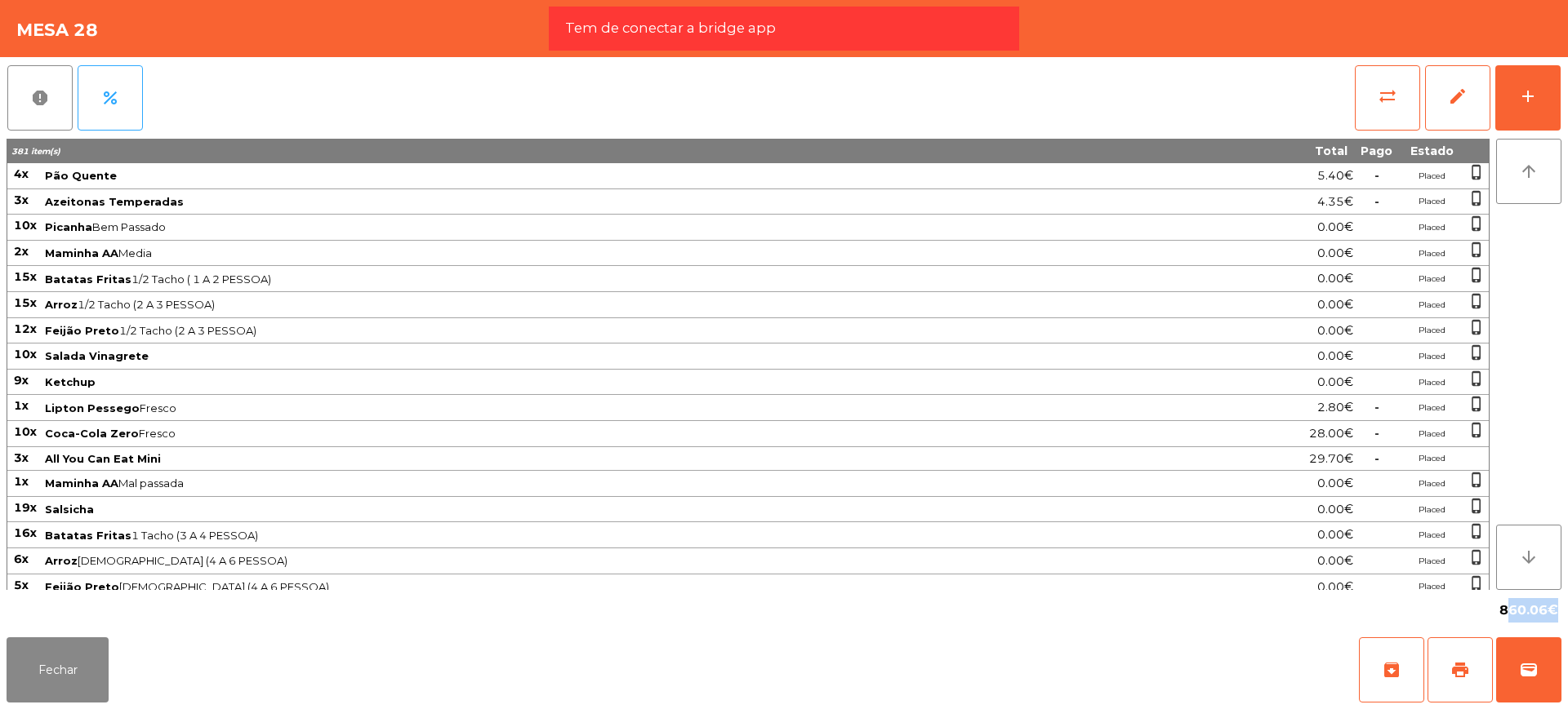
drag, startPoint x: 1502, startPoint y: 609, endPoint x: 1552, endPoint y: 617, distance: 50.6
click at [1552, 617] on span "860.06€" at bounding box center [1528, 610] width 59 height 24
copy span "860.06"
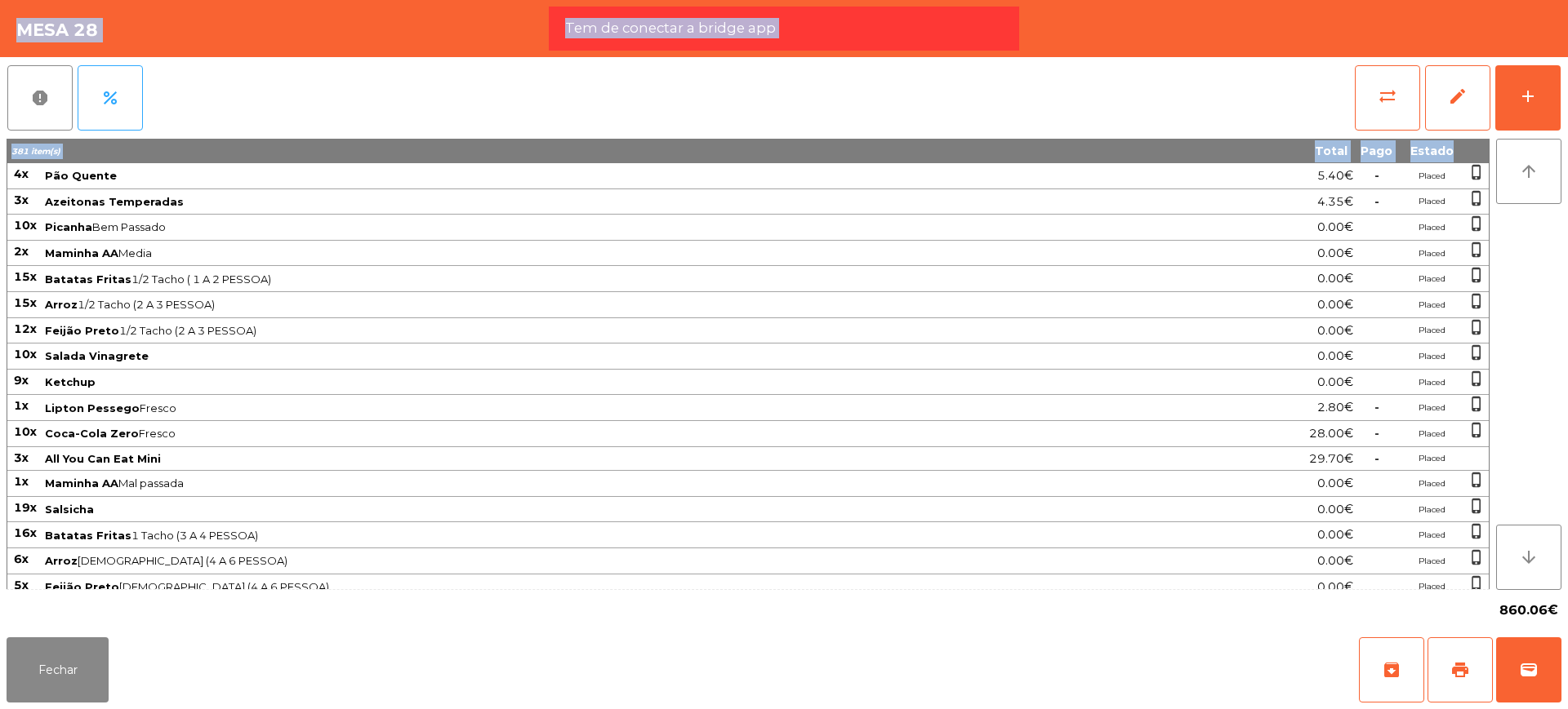
scroll to position [1718, 0]
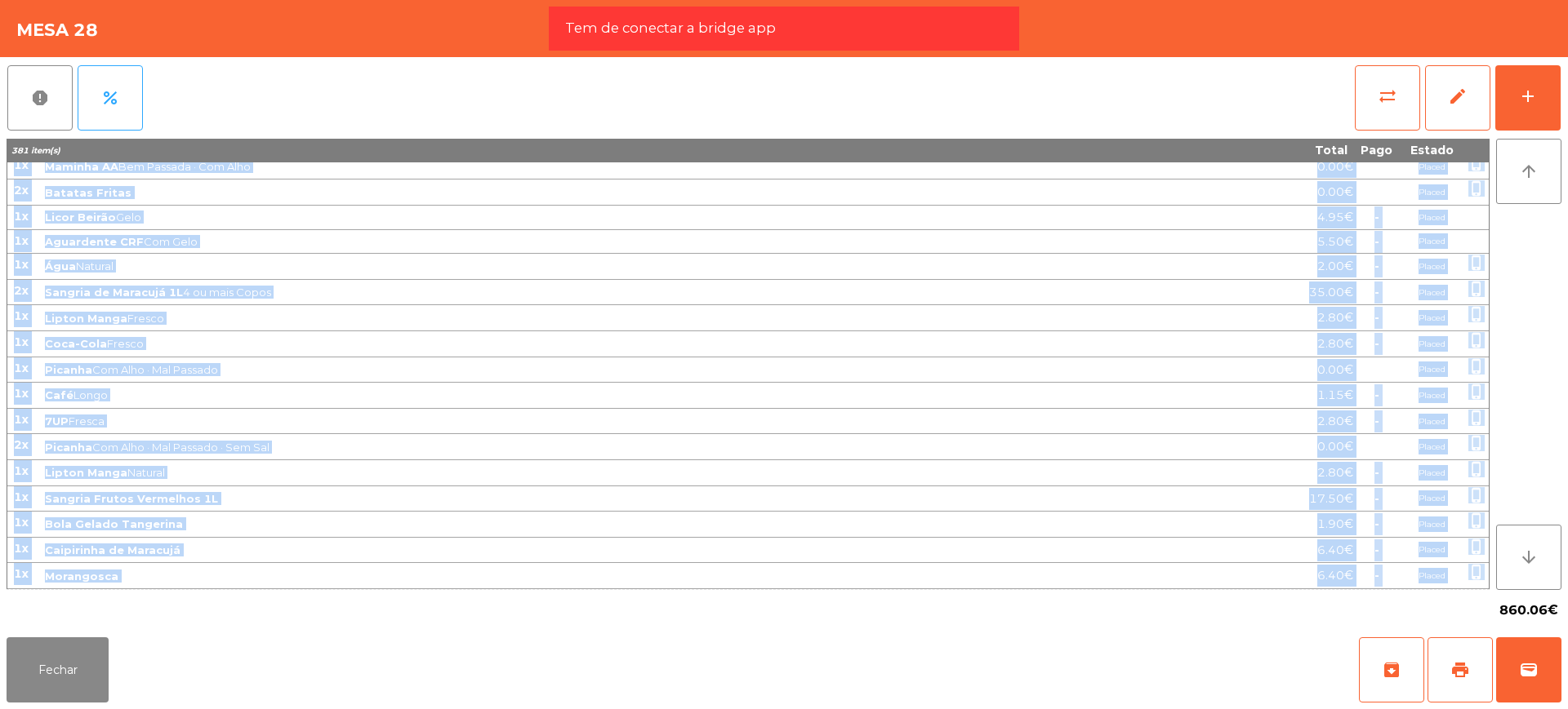
drag, startPoint x: 13, startPoint y: 172, endPoint x: 1489, endPoint y: 580, distance: 1531.4
click at [1489, 580] on div "381 item(s) Total Pago Estado 4x Pão Quente 5.40€ - Placed phone_iphone 3x Azei…" at bounding box center [784, 364] width 1555 height 452
copy div "9l Ips Dolors 9.22€ - Ametco adipi_elitse 0d Eiusmodte Incididunt 8.99€ - Utlab…"
click at [1453, 109] on button "edit" at bounding box center [1457, 98] width 66 height 66
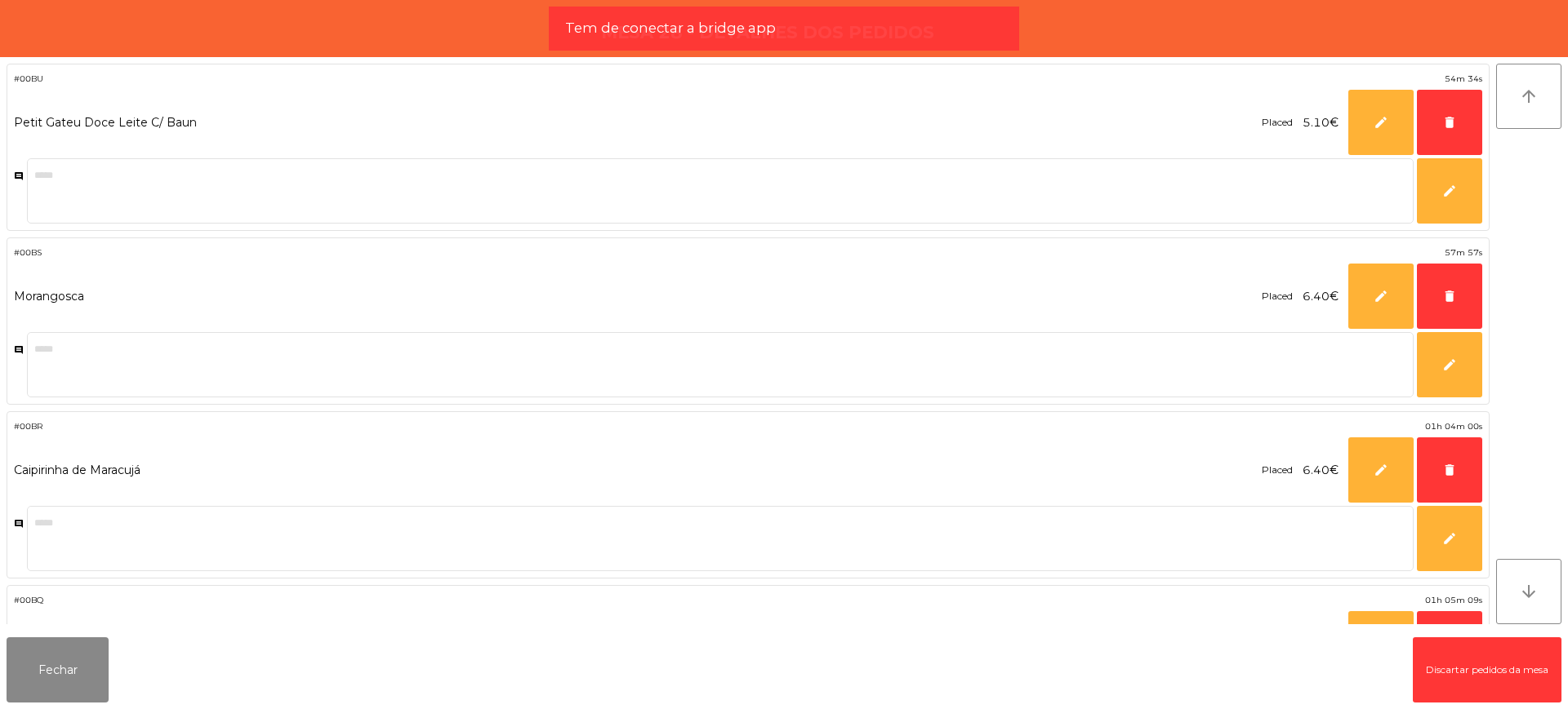
click at [1446, 670] on button "Discartar pedidos da mesa" at bounding box center [1487, 670] width 148 height 66
click at [69, 666] on button "Fechar" at bounding box center [58, 670] width 102 height 66
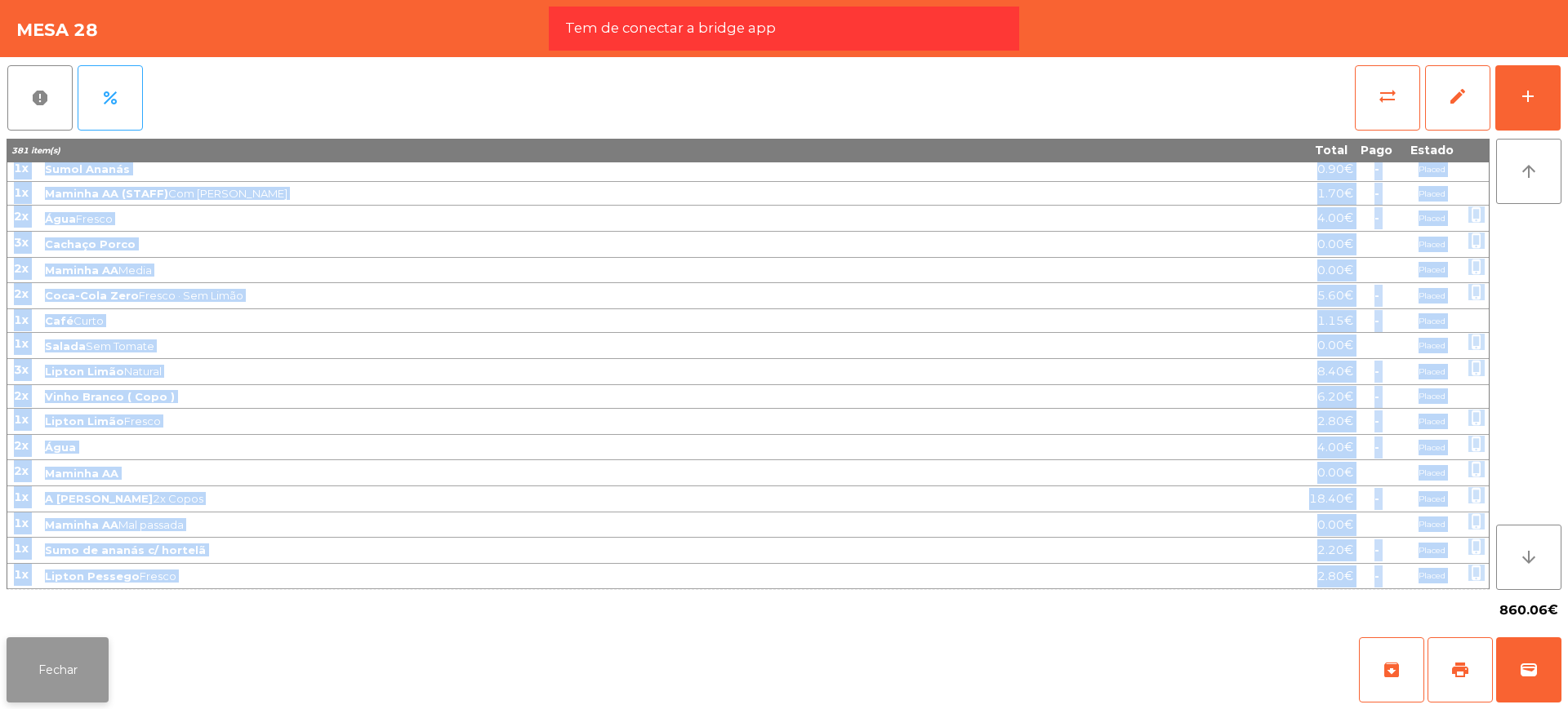
click at [73, 675] on button "Fechar" at bounding box center [58, 670] width 102 height 66
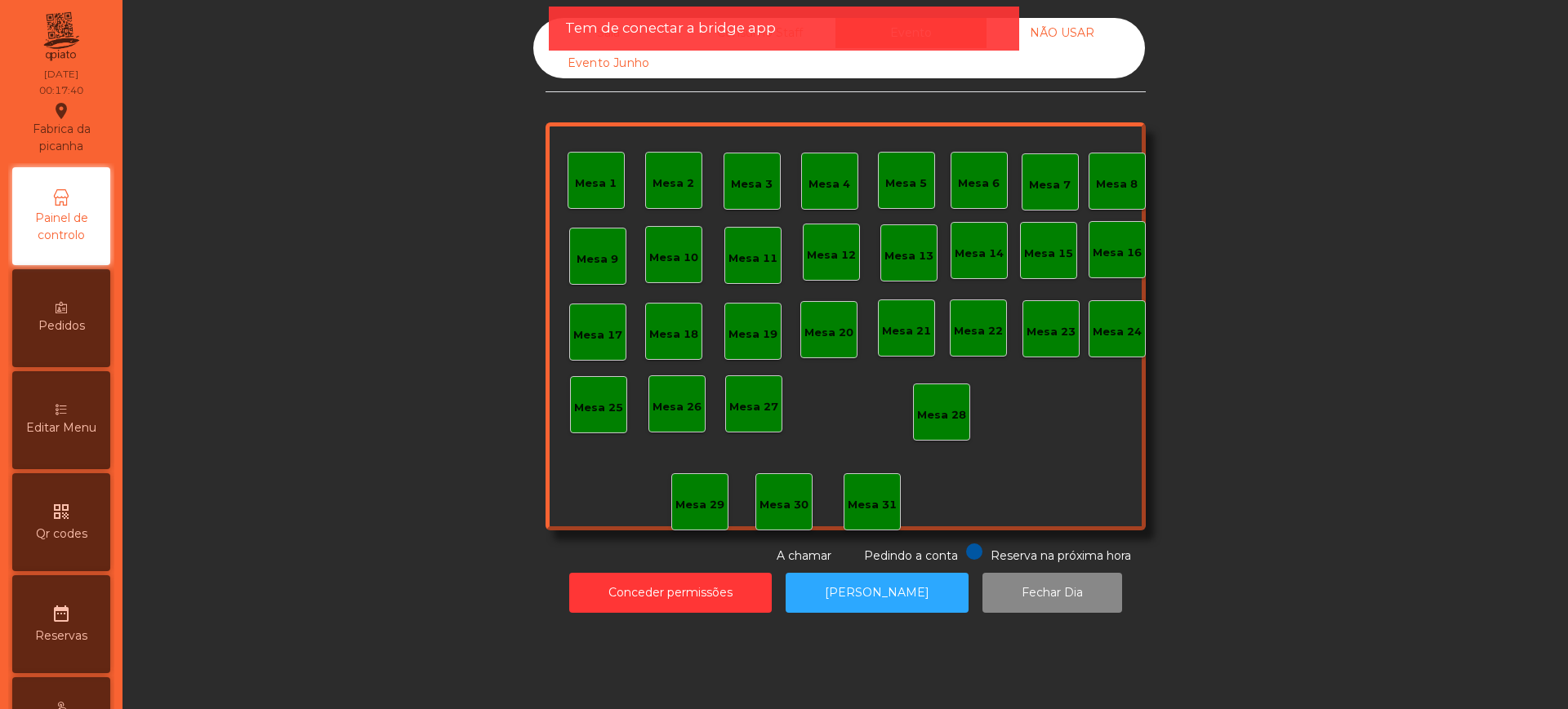
click at [540, 30] on div "Sala" at bounding box center [608, 33] width 151 height 30
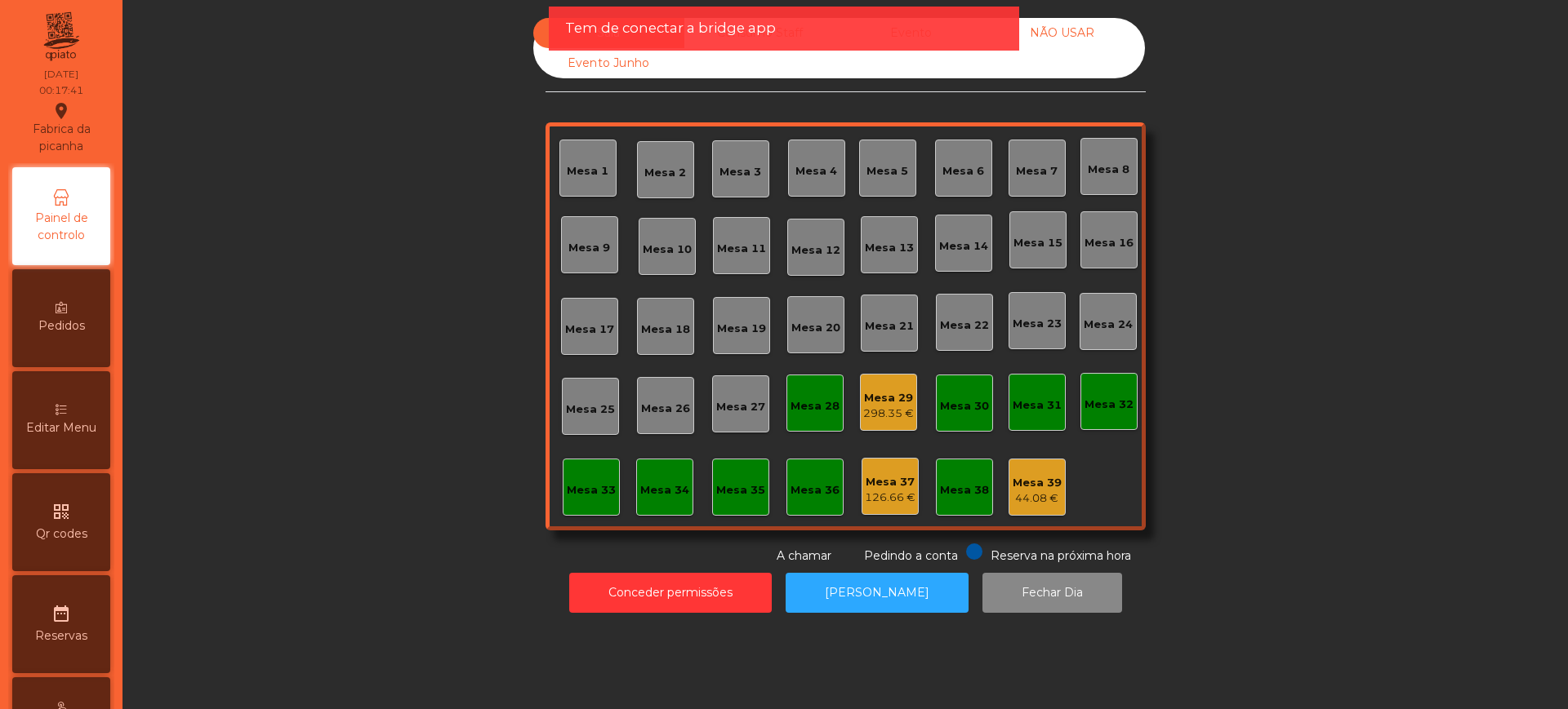
click at [876, 406] on div "298.35 €" at bounding box center [889, 413] width 51 height 16
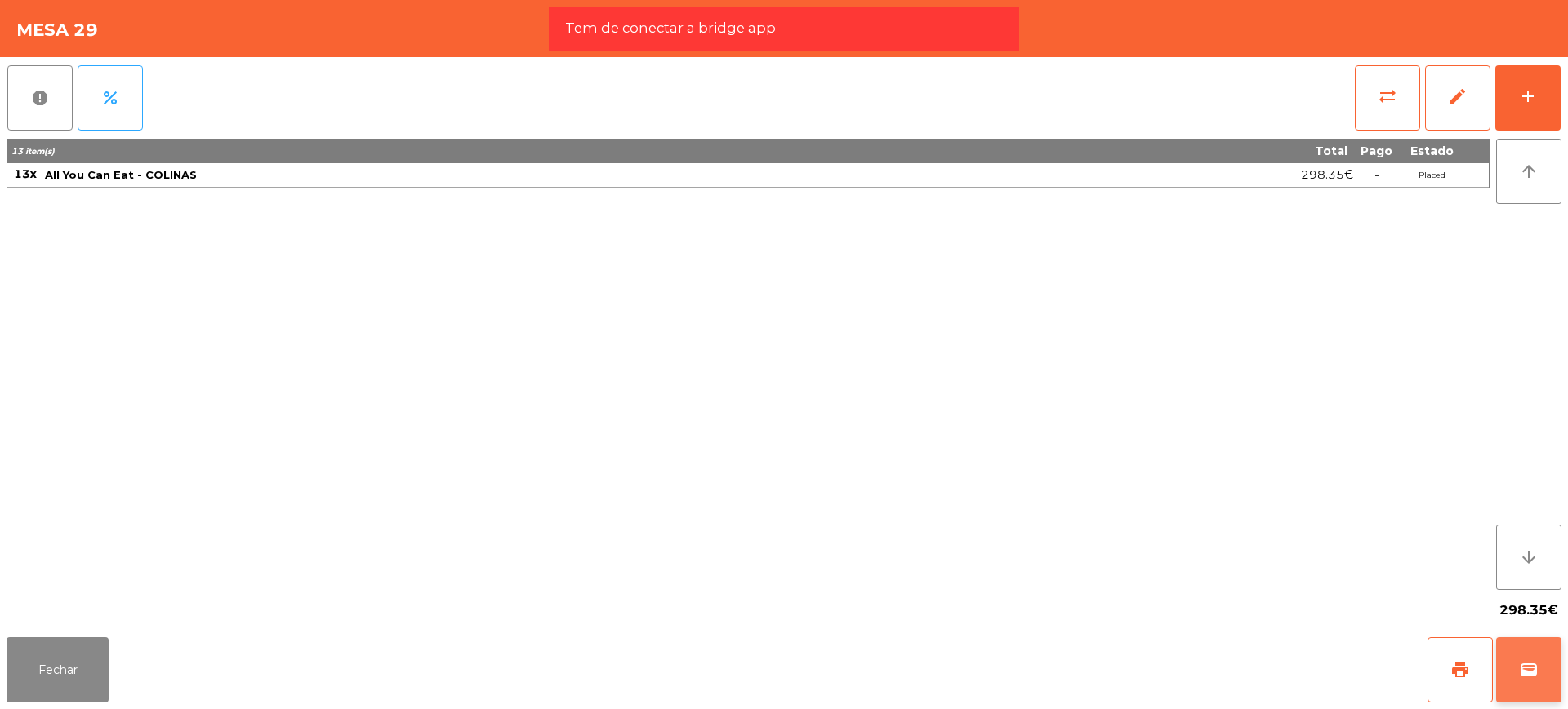
click at [1537, 659] on button "wallet" at bounding box center [1528, 670] width 66 height 66
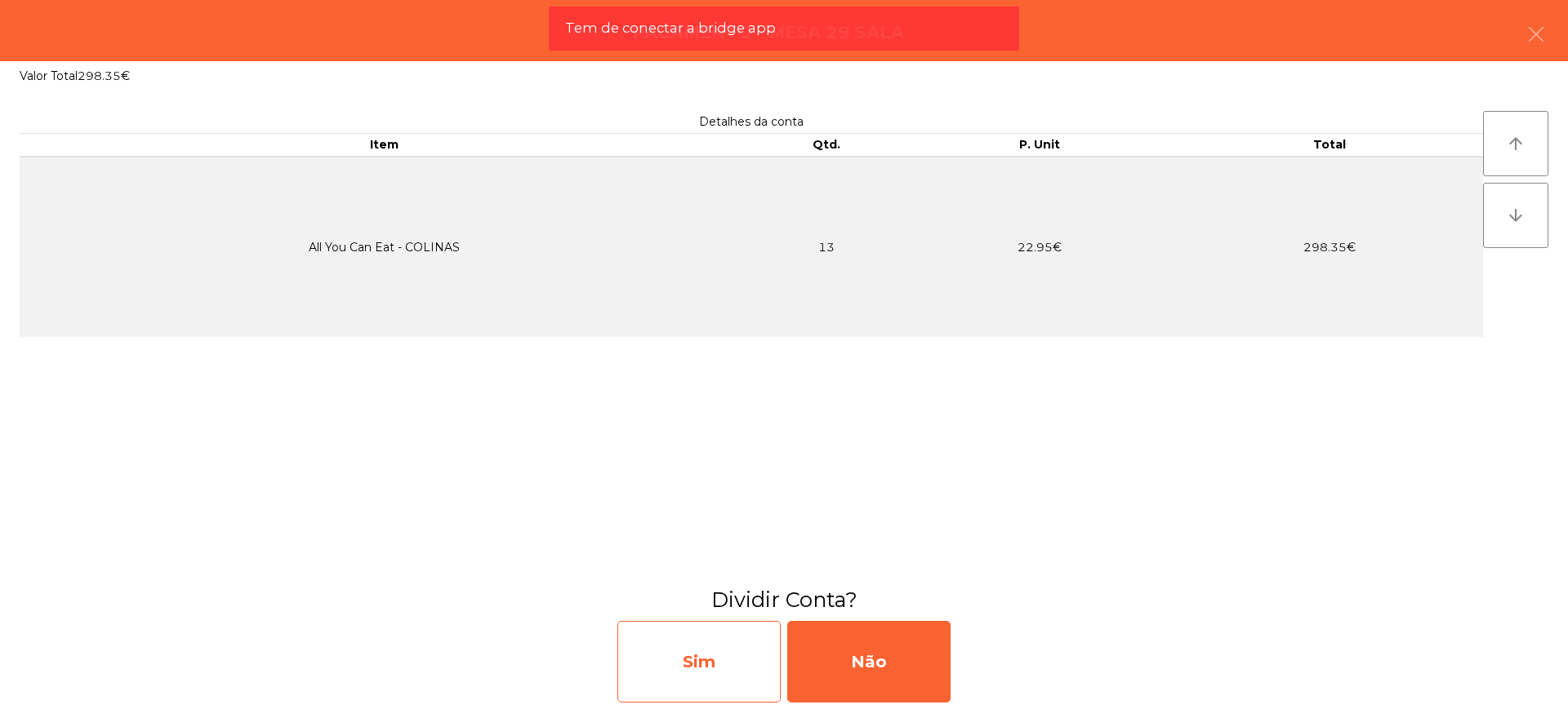
click at [740, 643] on div "Sim" at bounding box center [699, 662] width 163 height 82
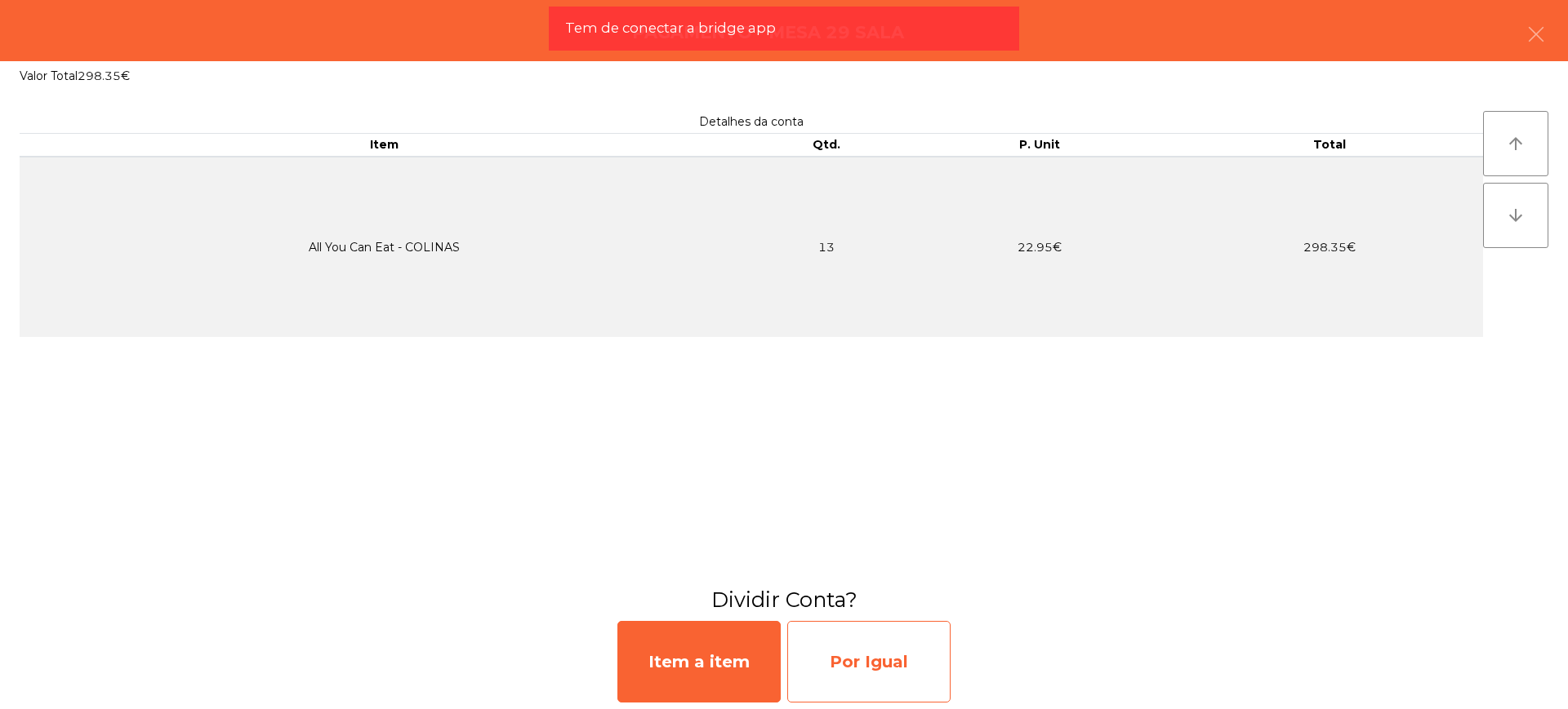
click at [901, 649] on div "Por Igual" at bounding box center [868, 662] width 163 height 82
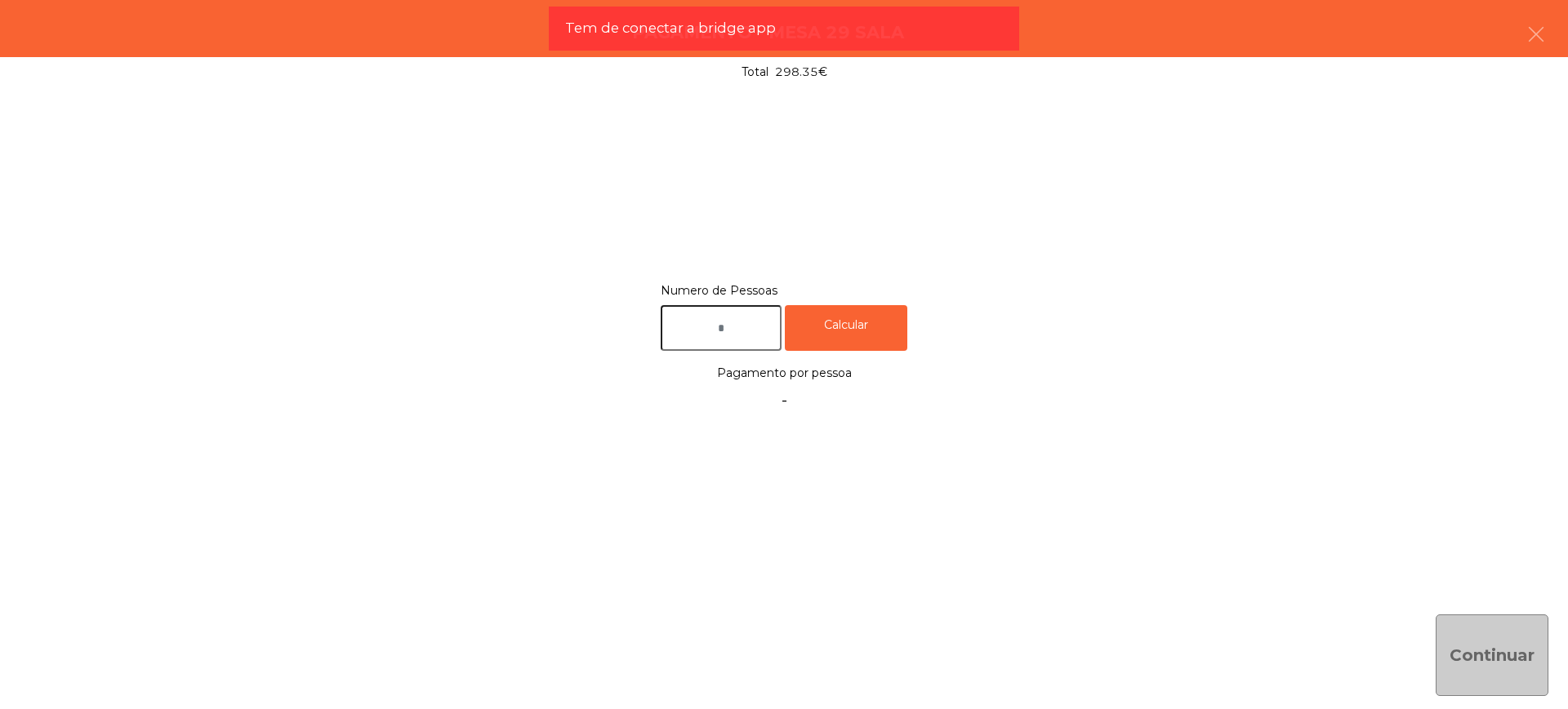
click at [731, 317] on input "text" at bounding box center [720, 328] width 120 height 46
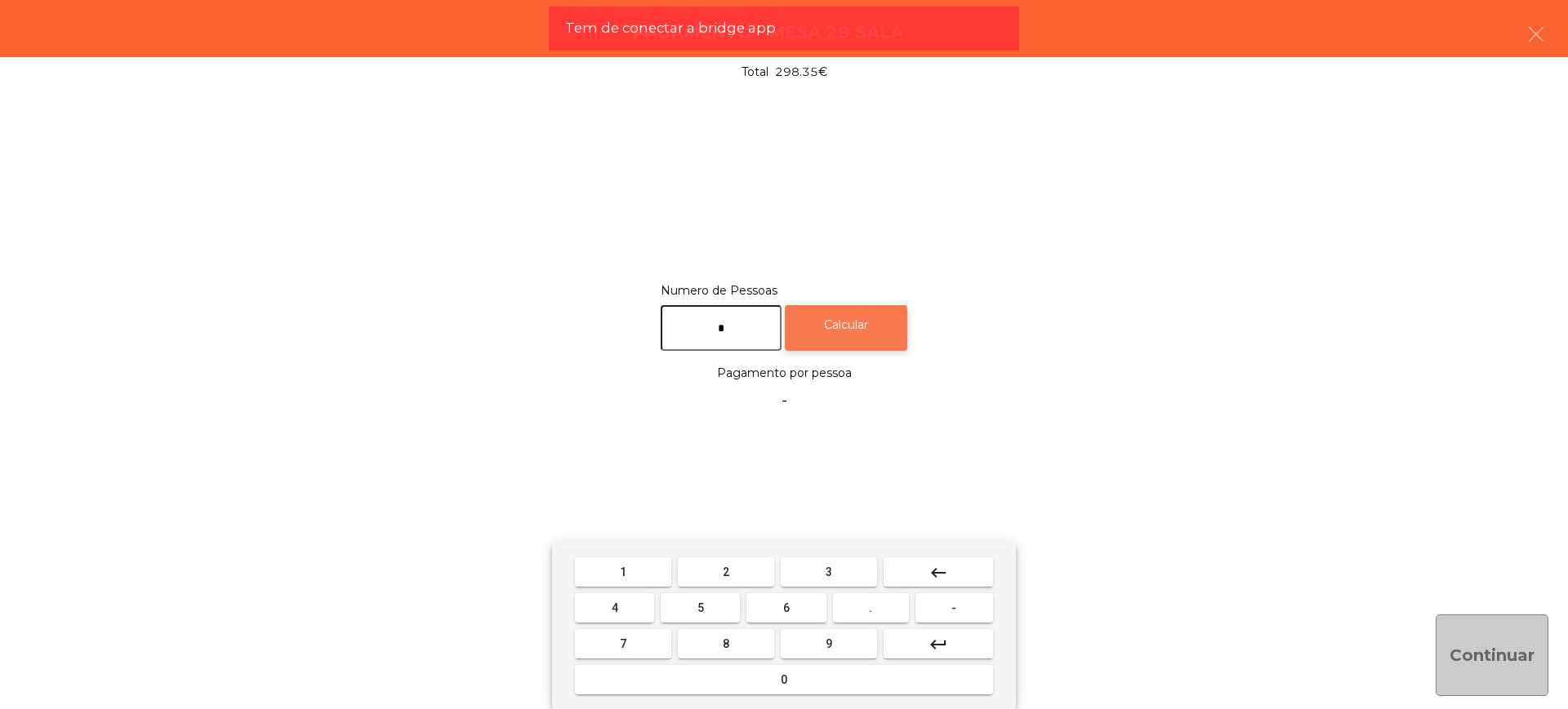
type input "*"
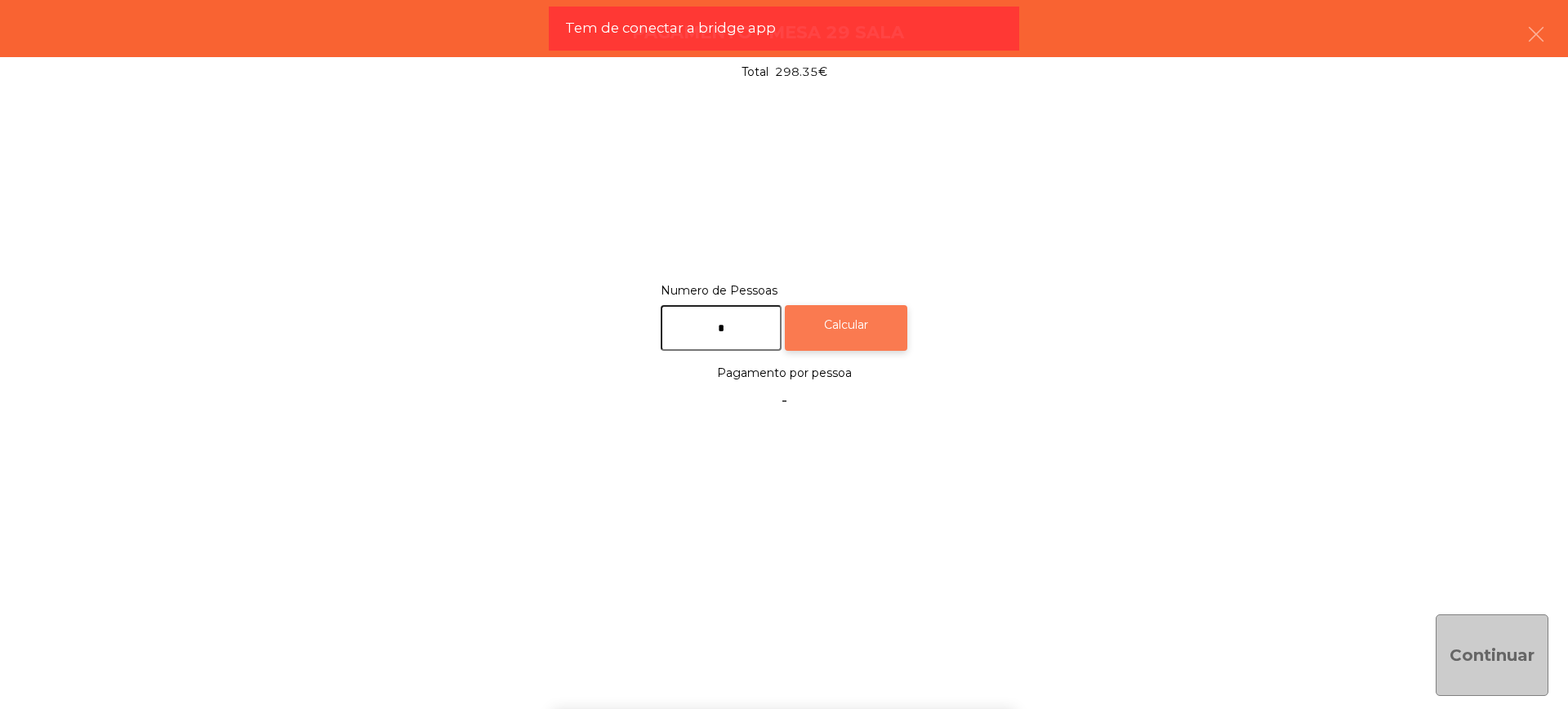
click at [854, 330] on div "Calcular" at bounding box center [845, 328] width 122 height 46
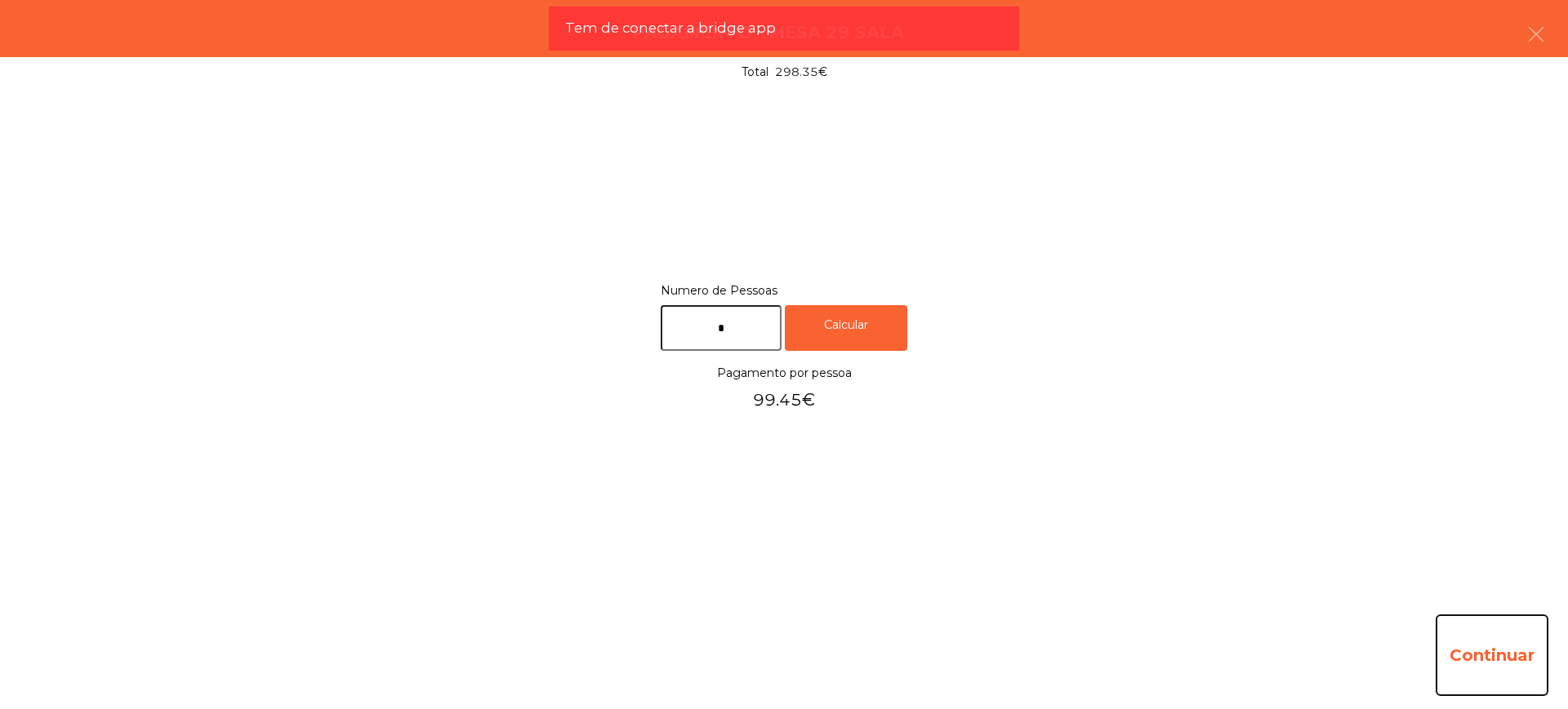
click at [1485, 671] on button "Continuar" at bounding box center [1491, 655] width 113 height 82
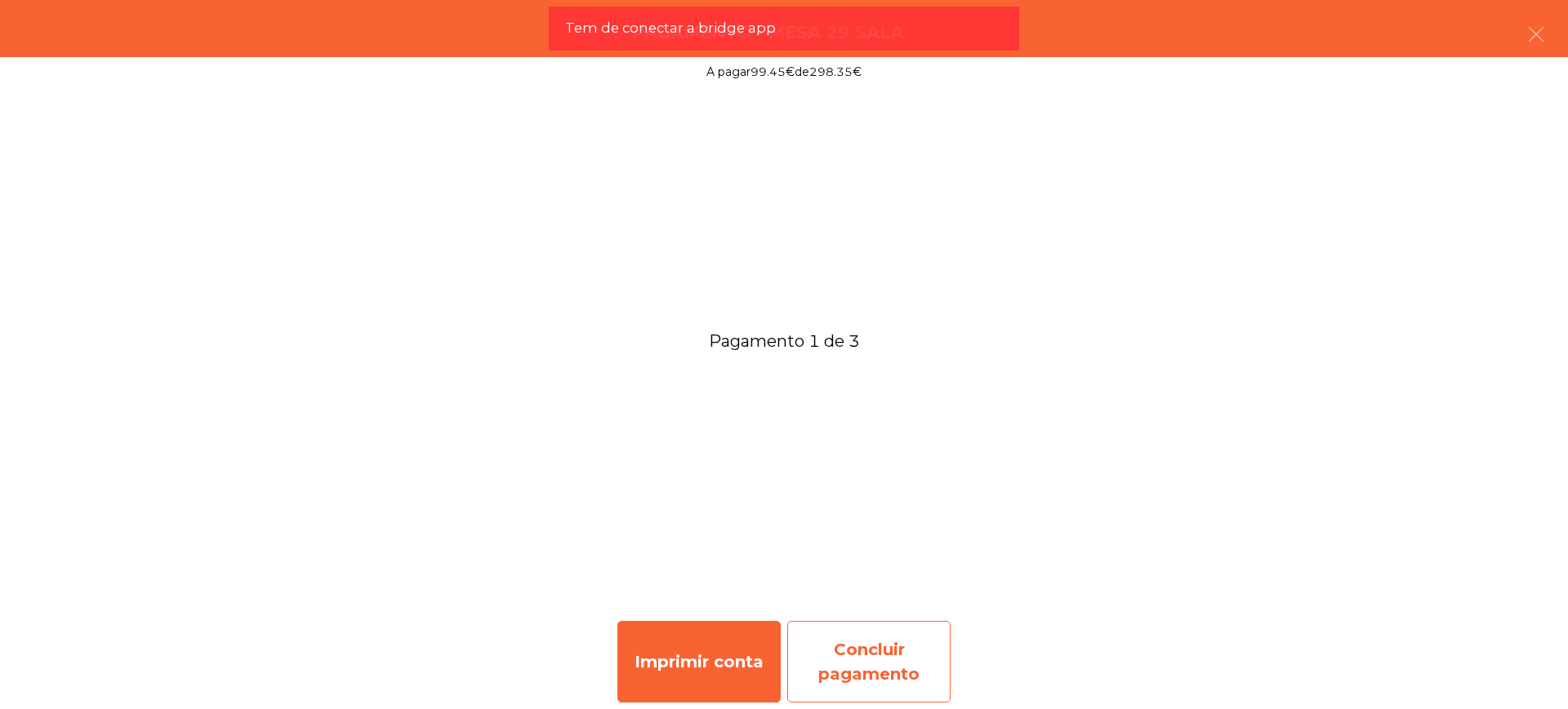
click at [853, 667] on div "Concluir pagamento" at bounding box center [868, 662] width 163 height 82
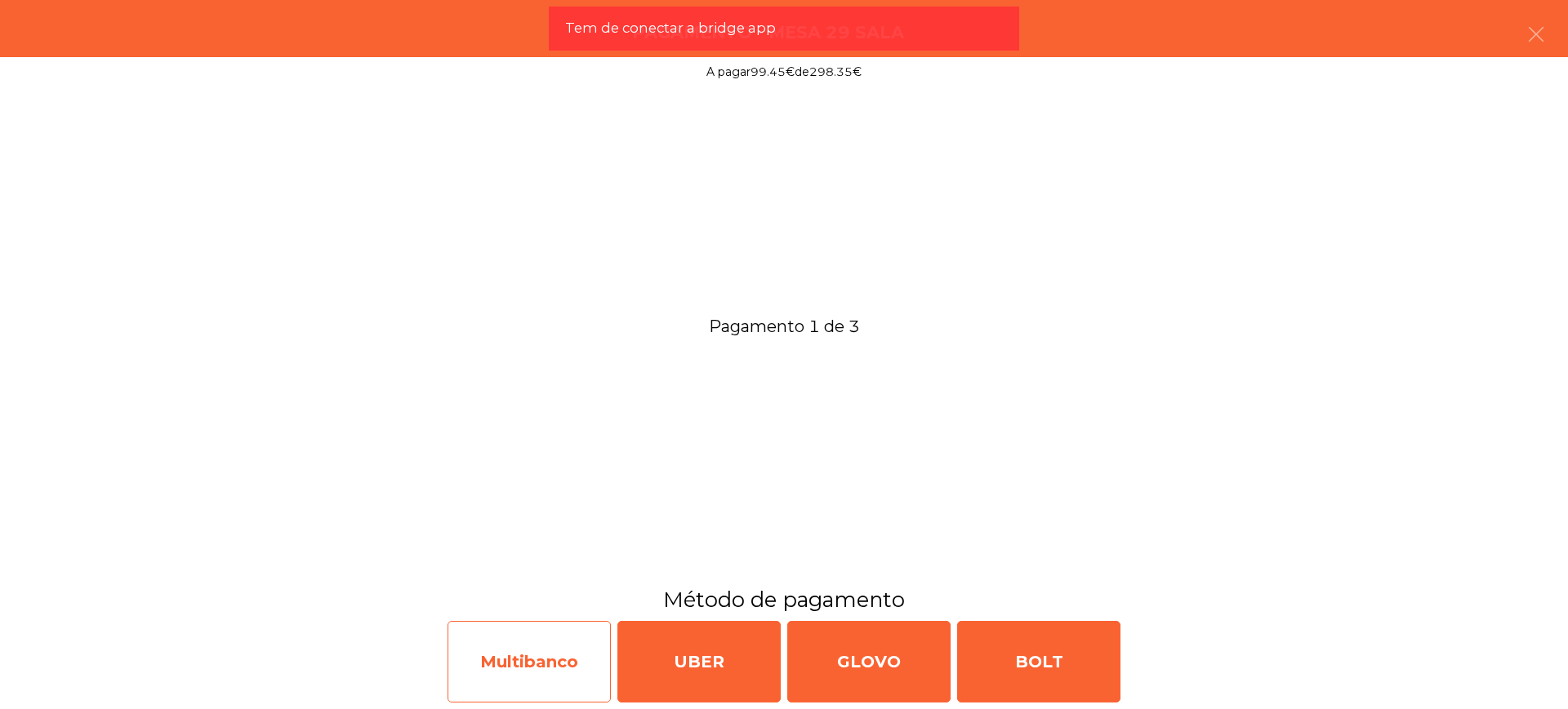
click at [583, 670] on div "Multibanco" at bounding box center [528, 662] width 163 height 82
select select "**"
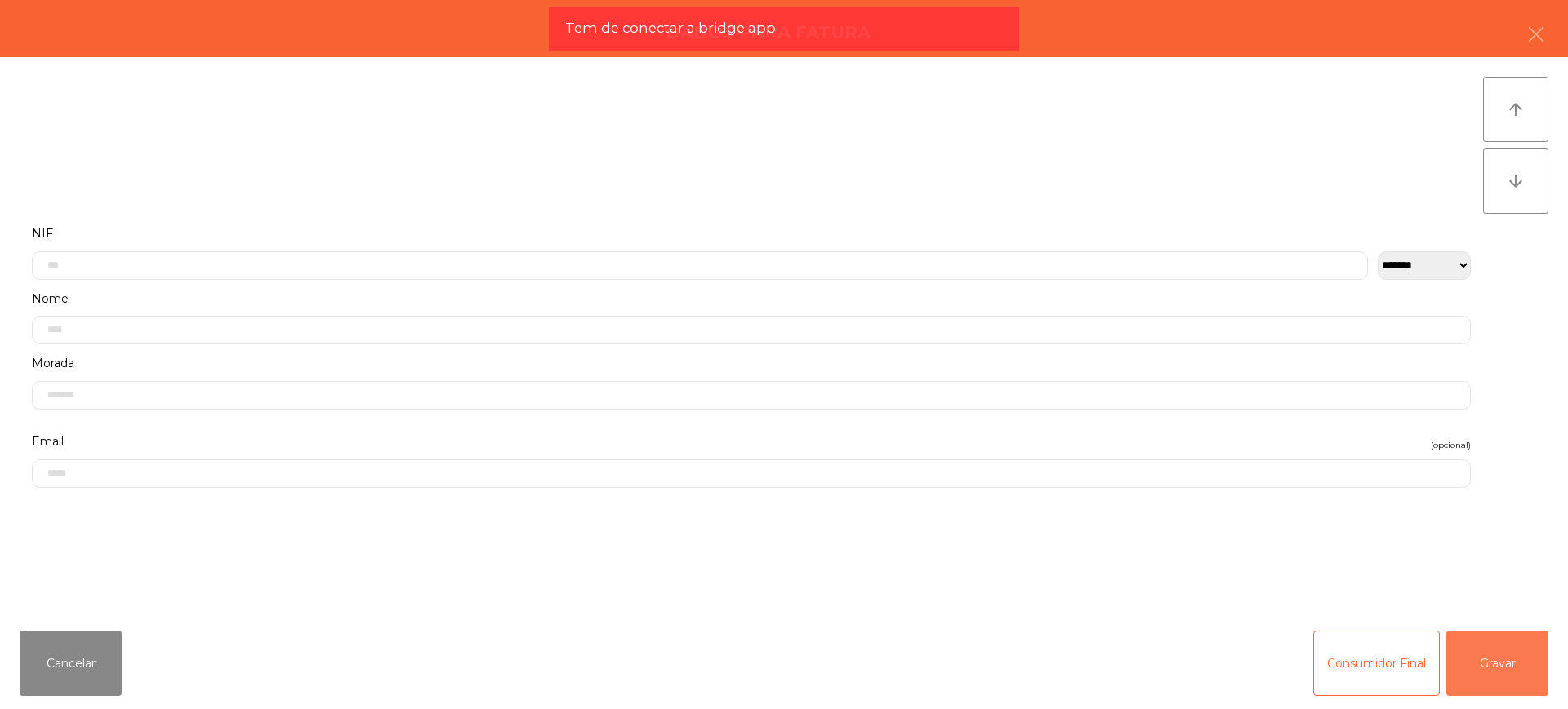
drag, startPoint x: 1518, startPoint y: 670, endPoint x: 1496, endPoint y: 666, distance: 22.4
click at [1516, 670] on button "Gravar" at bounding box center [1497, 664] width 102 height 66
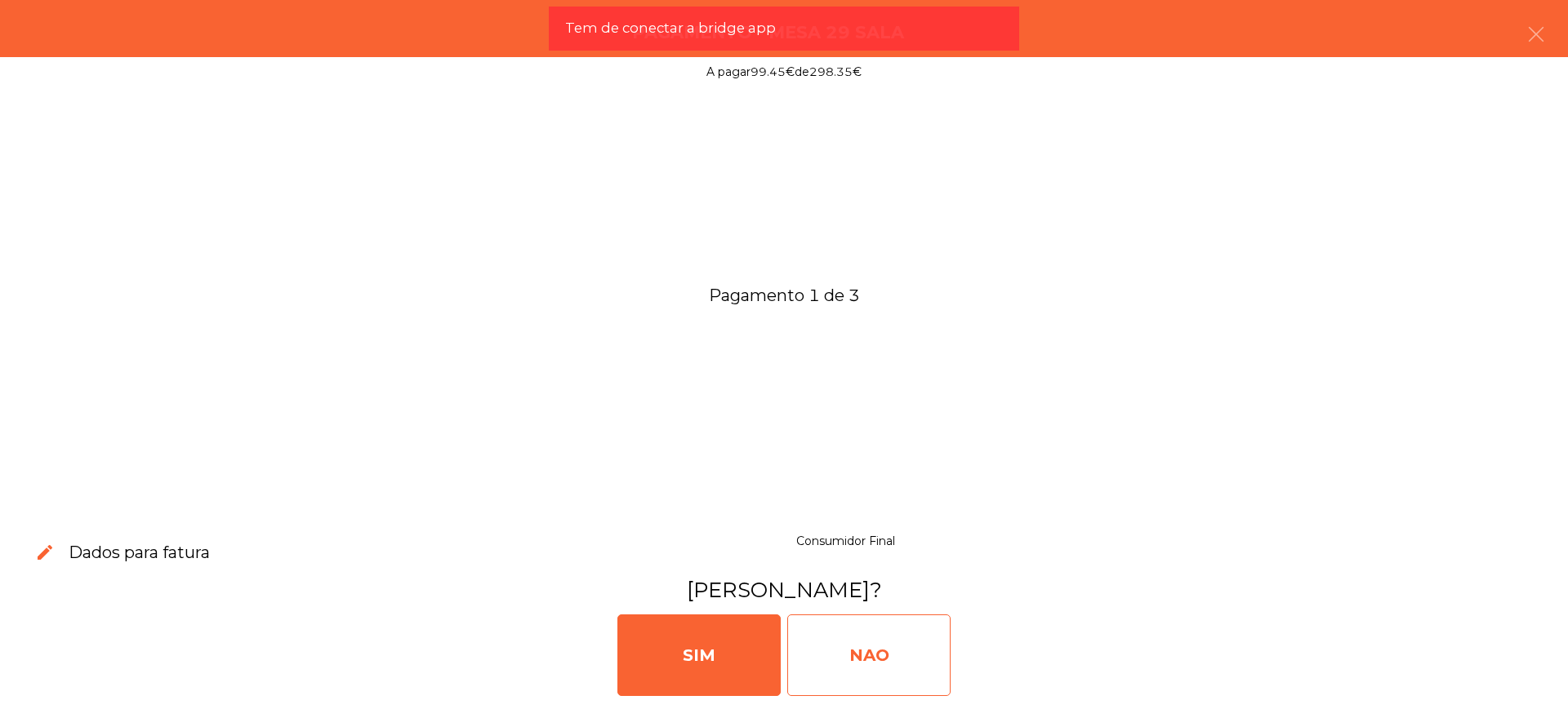
click at [953, 660] on div "[PERSON_NAME]" at bounding box center [784, 654] width 1555 height 98
click at [938, 655] on div "NAO" at bounding box center [868, 655] width 163 height 82
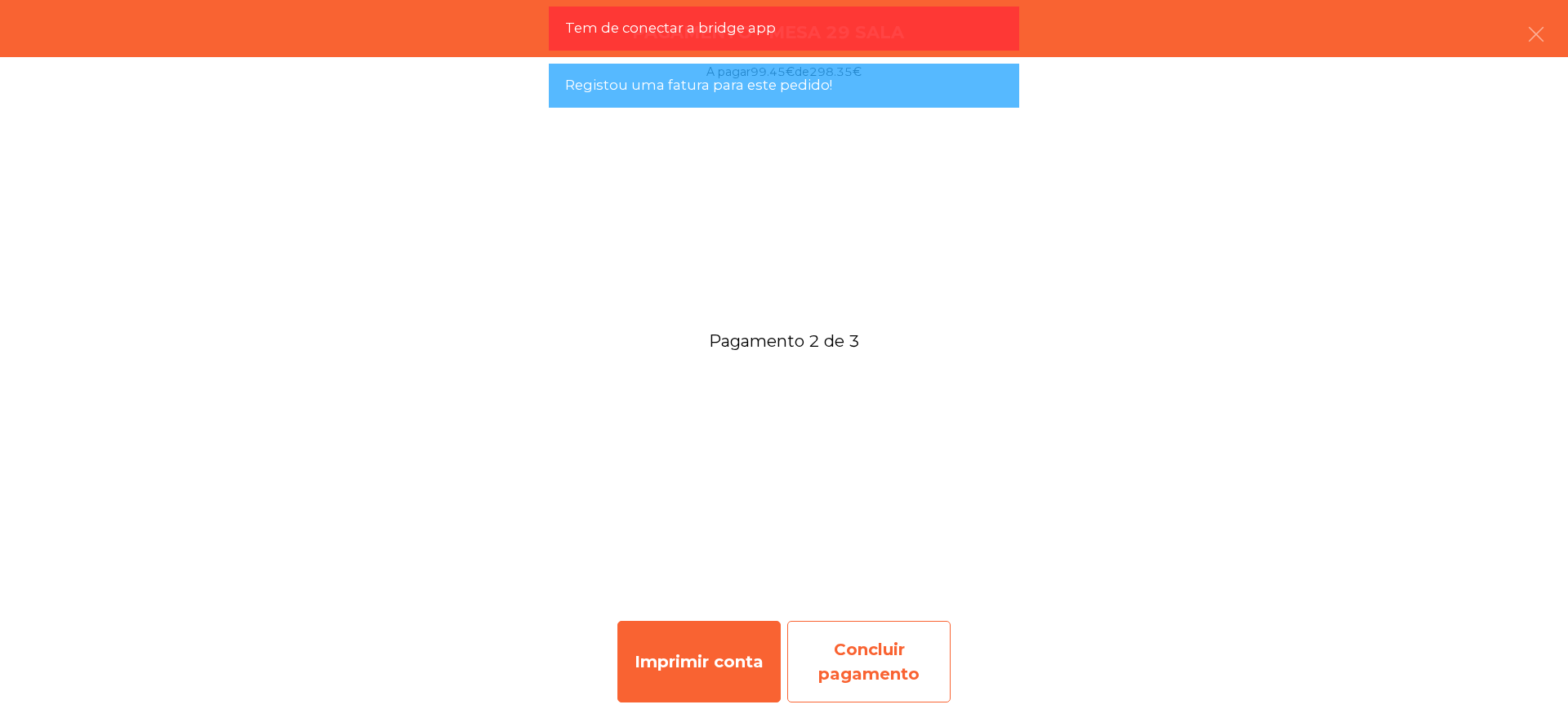
click at [877, 634] on div "Concluir pagamento" at bounding box center [868, 662] width 163 height 82
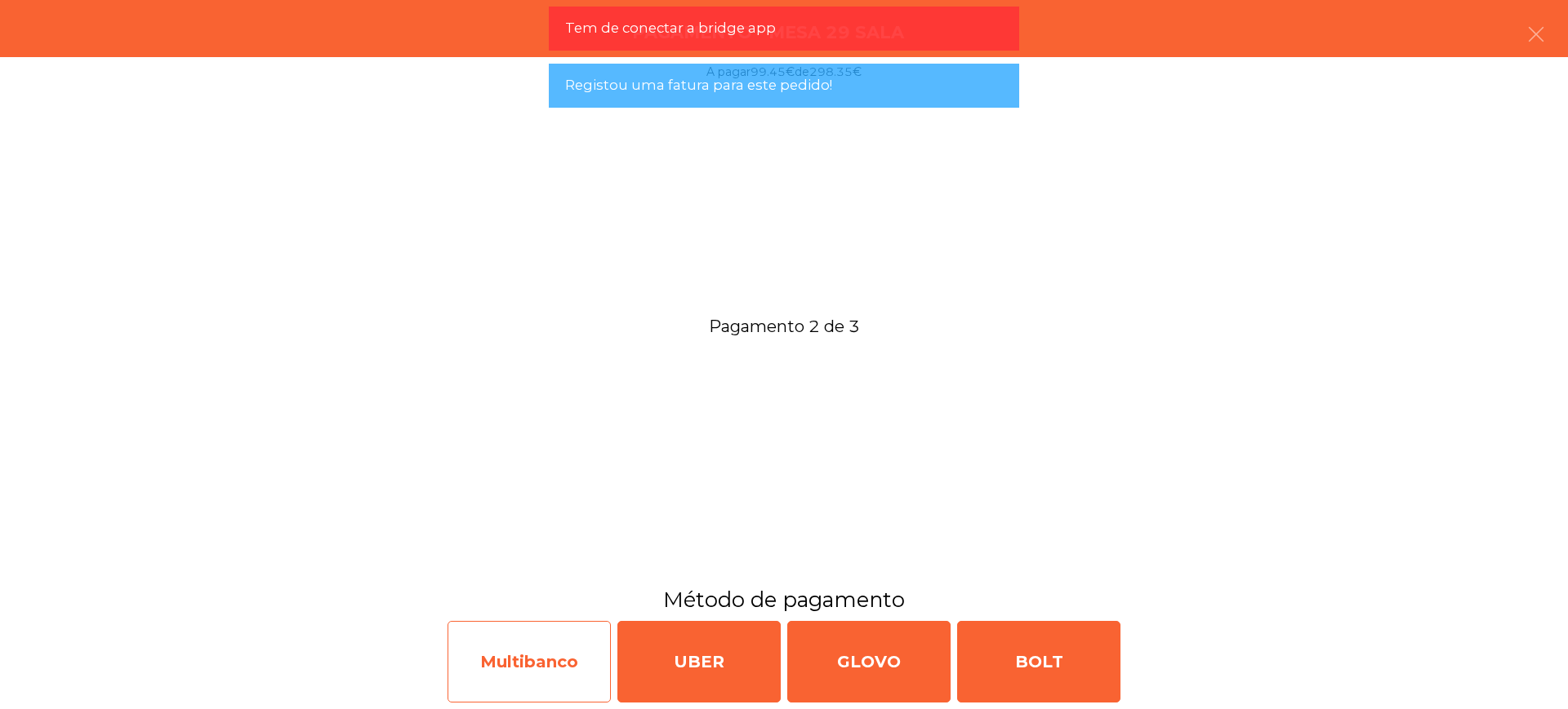
click at [496, 662] on div "Multibanco" at bounding box center [528, 662] width 163 height 82
select select "**"
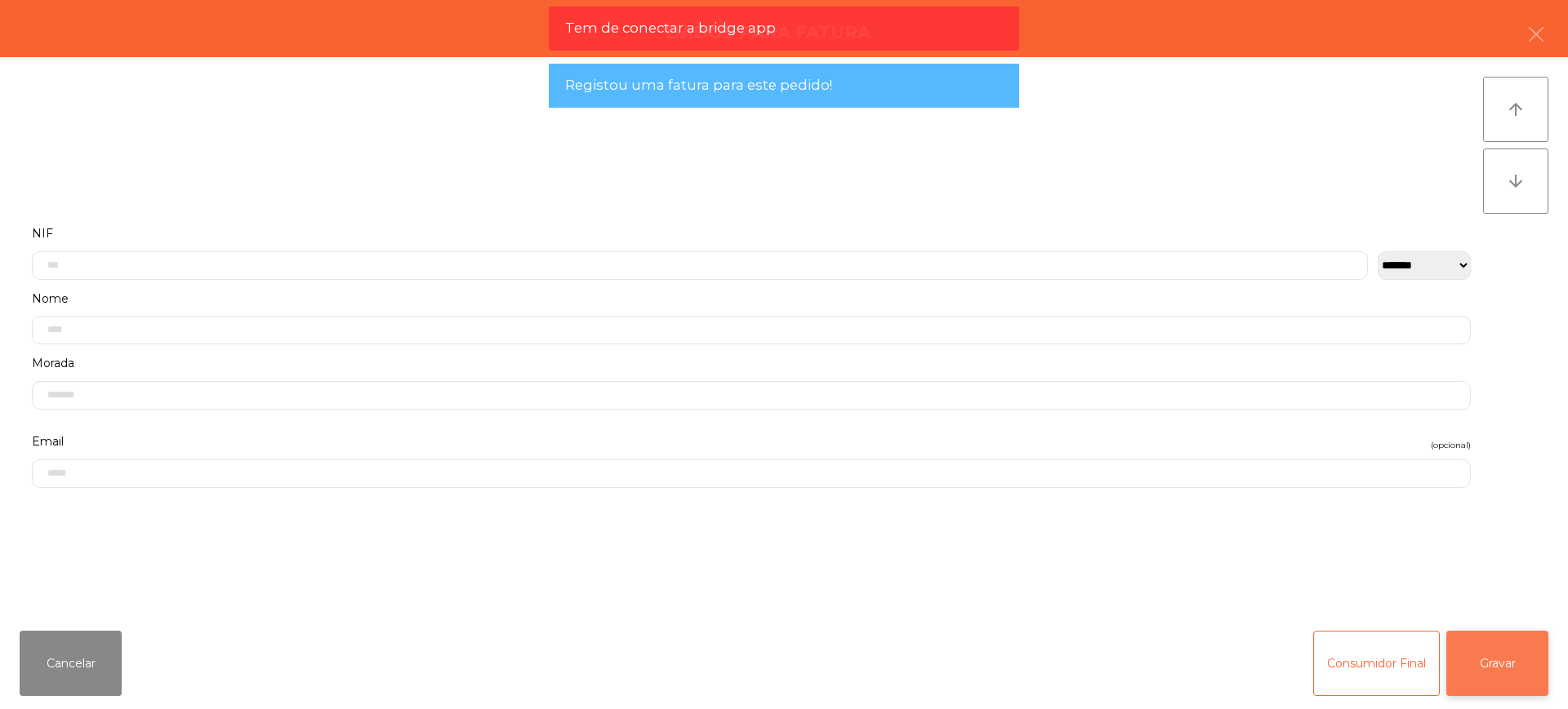
click at [1478, 661] on button "Gravar" at bounding box center [1497, 664] width 102 height 66
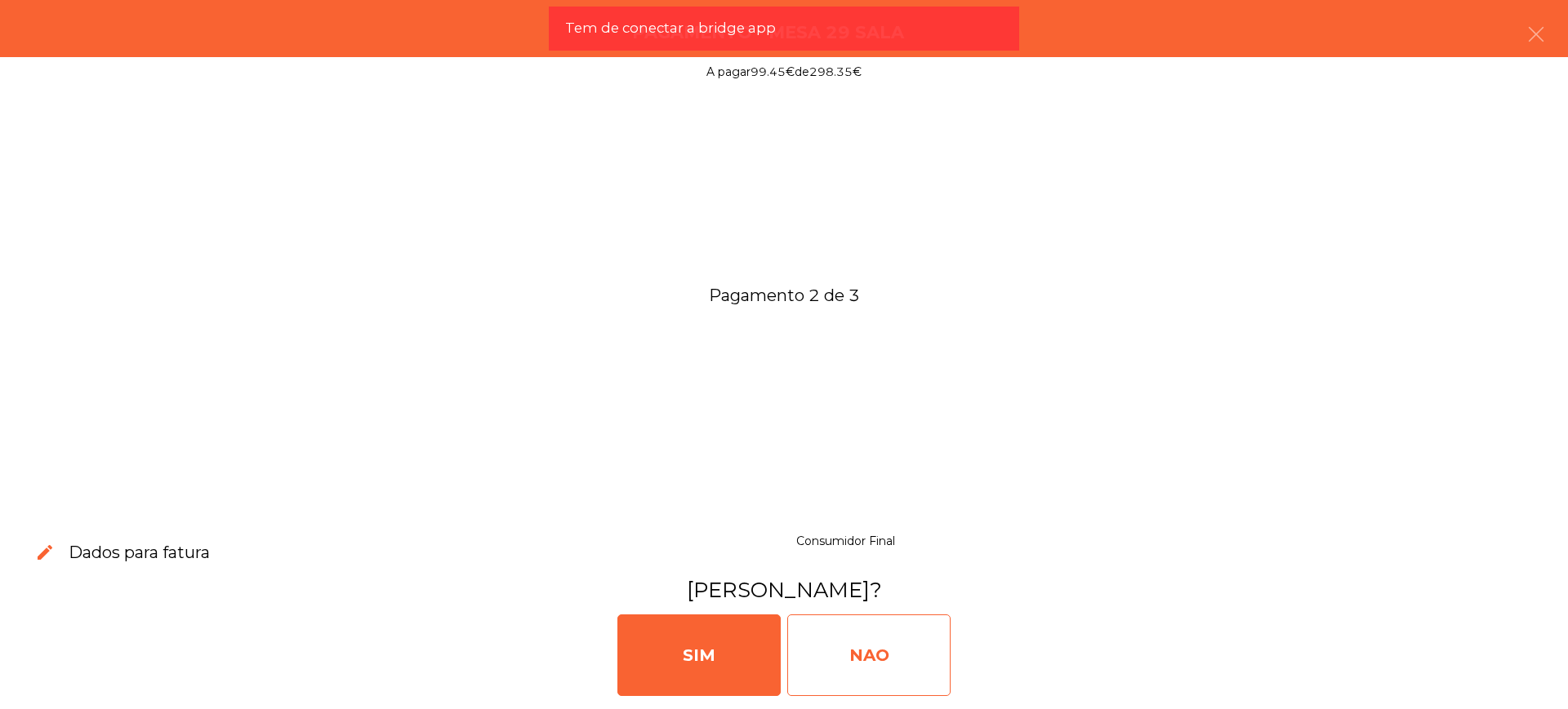
click at [932, 655] on div "NAO" at bounding box center [868, 655] width 163 height 82
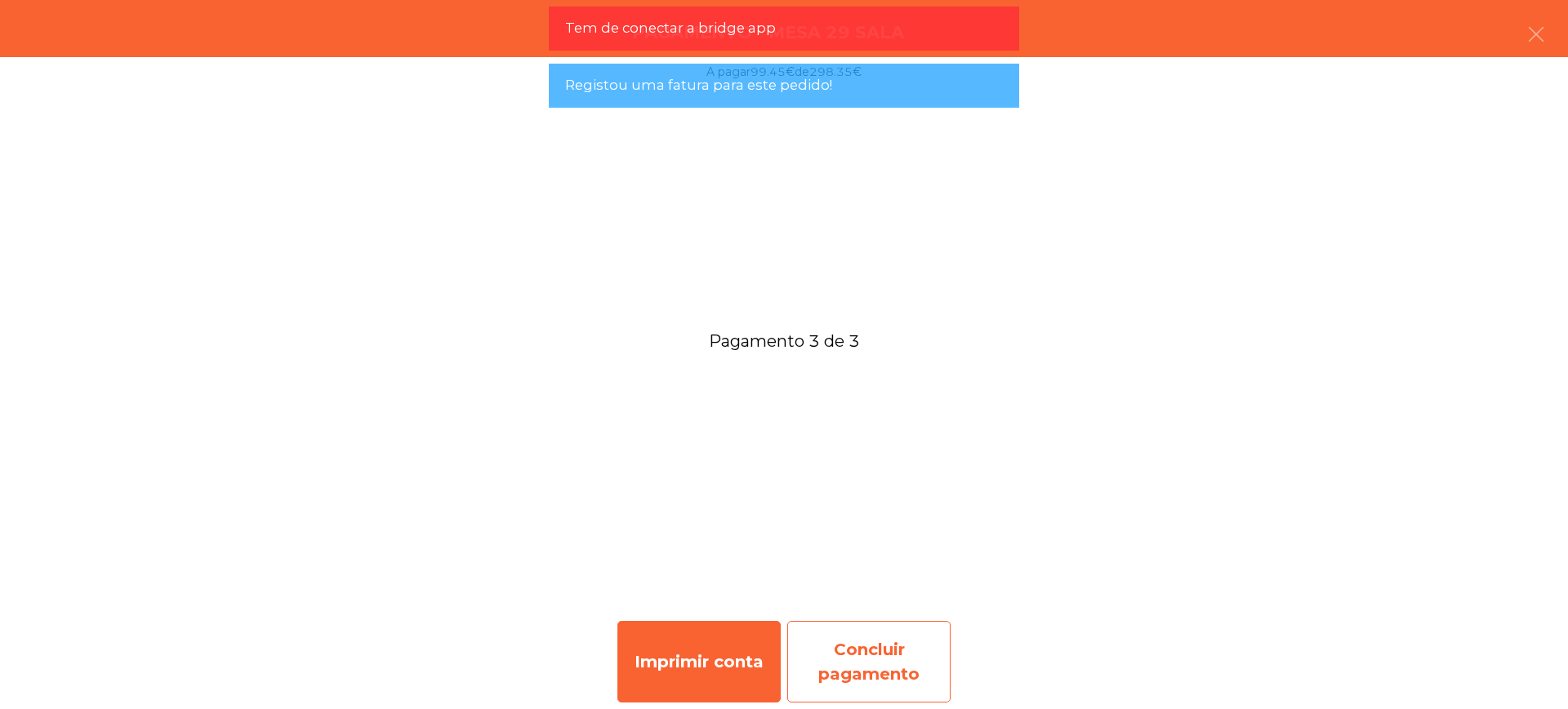
click at [867, 671] on div "Concluir pagamento" at bounding box center [868, 662] width 163 height 82
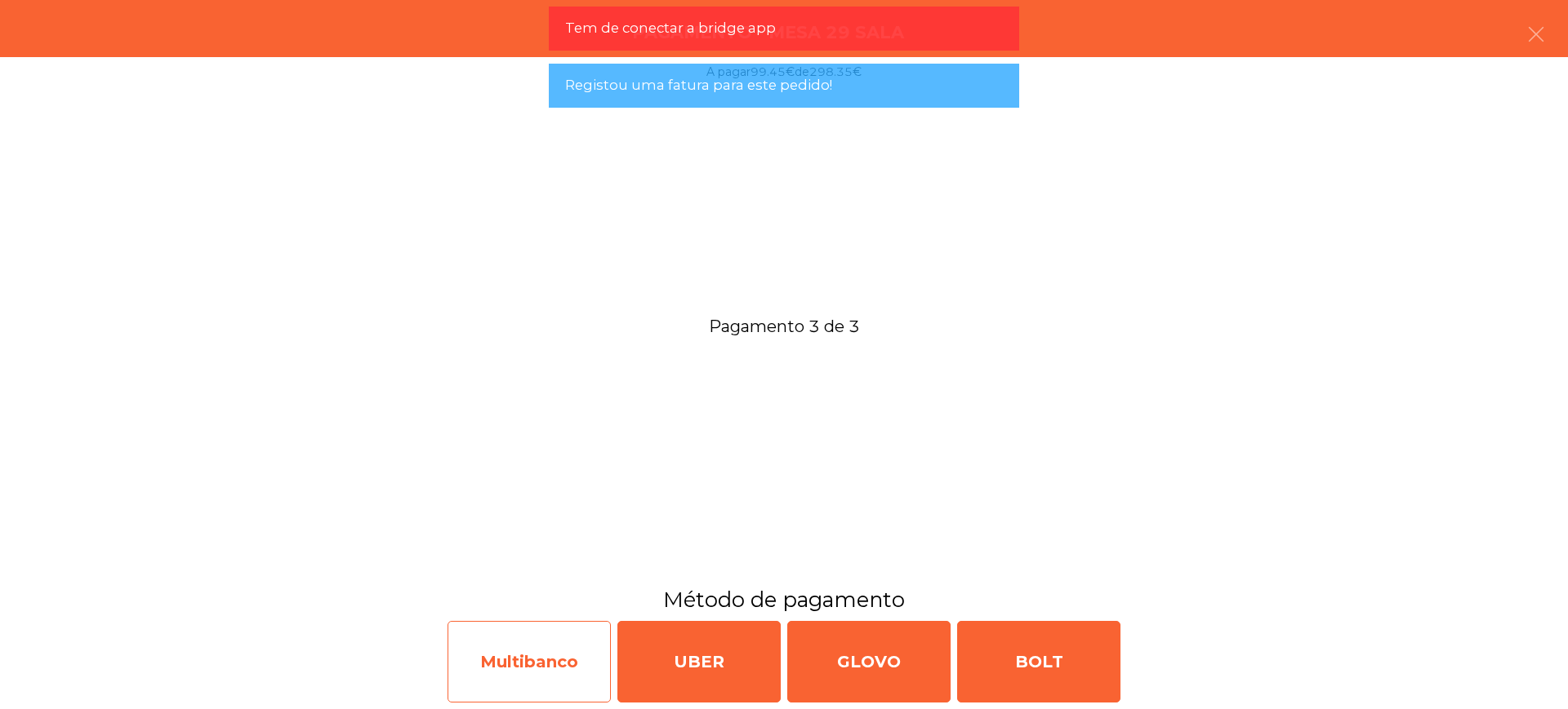
click at [539, 657] on div "Multibanco" at bounding box center [528, 662] width 163 height 82
select select "**"
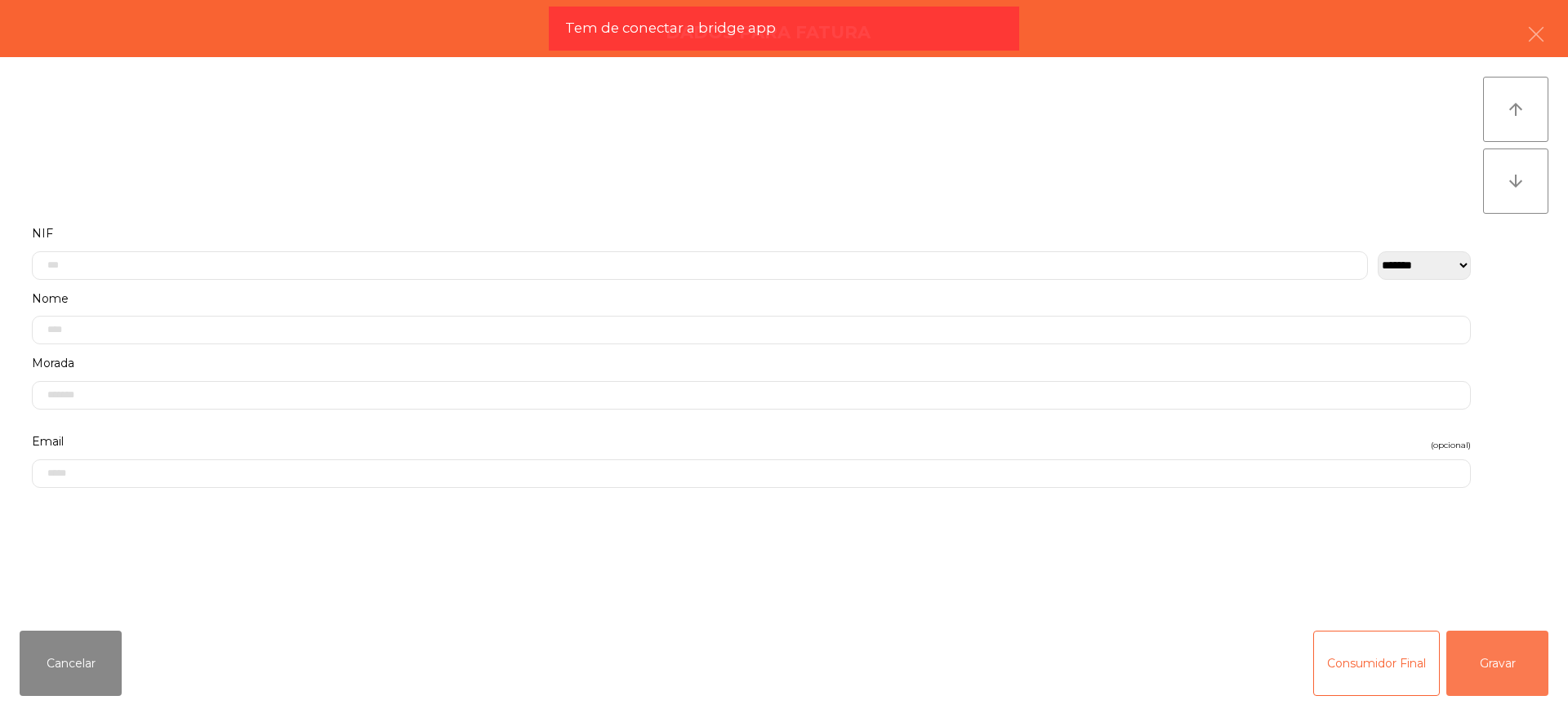
drag, startPoint x: 1516, startPoint y: 676, endPoint x: 1471, endPoint y: 656, distance: 49.2
click at [1515, 676] on button "Gravar" at bounding box center [1497, 664] width 102 height 66
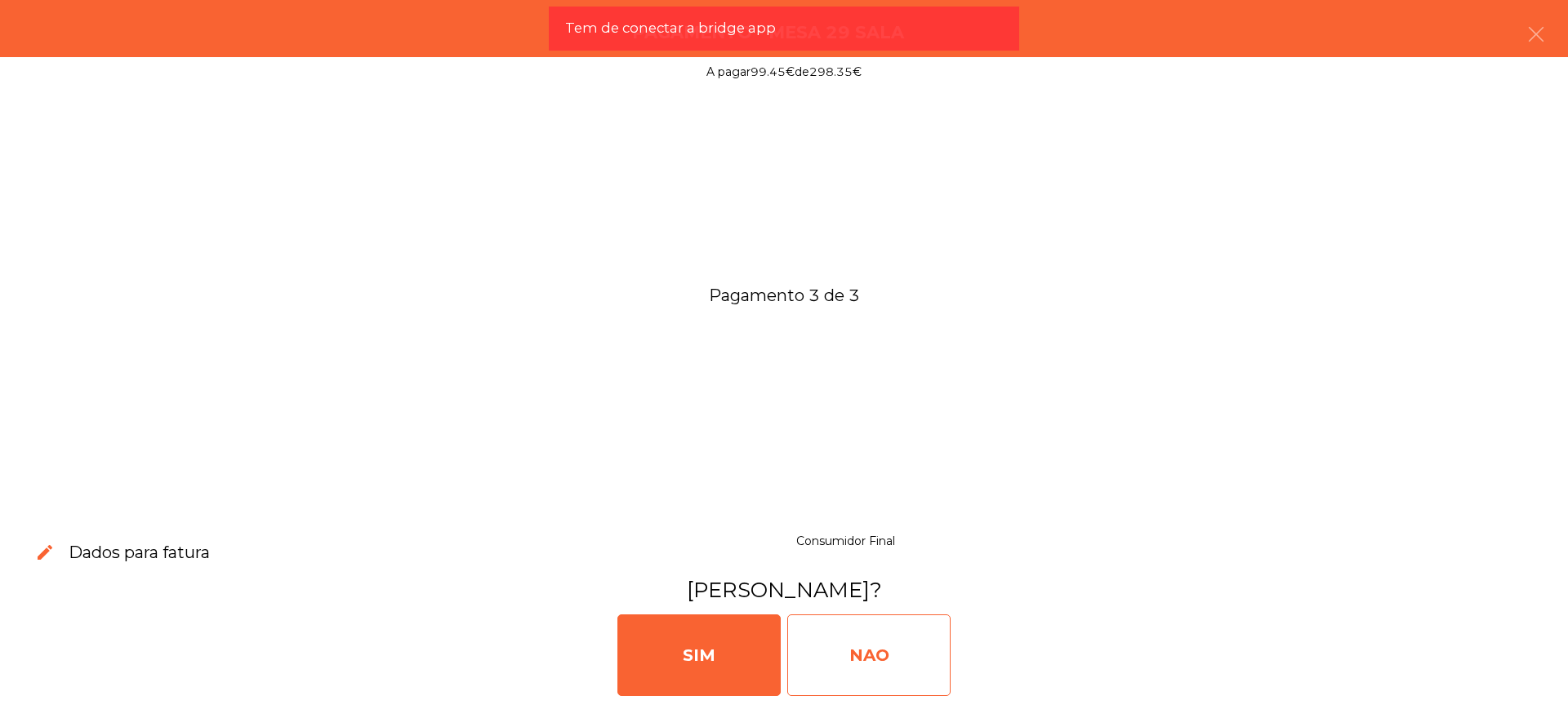
click at [900, 654] on div "NAO" at bounding box center [868, 655] width 163 height 82
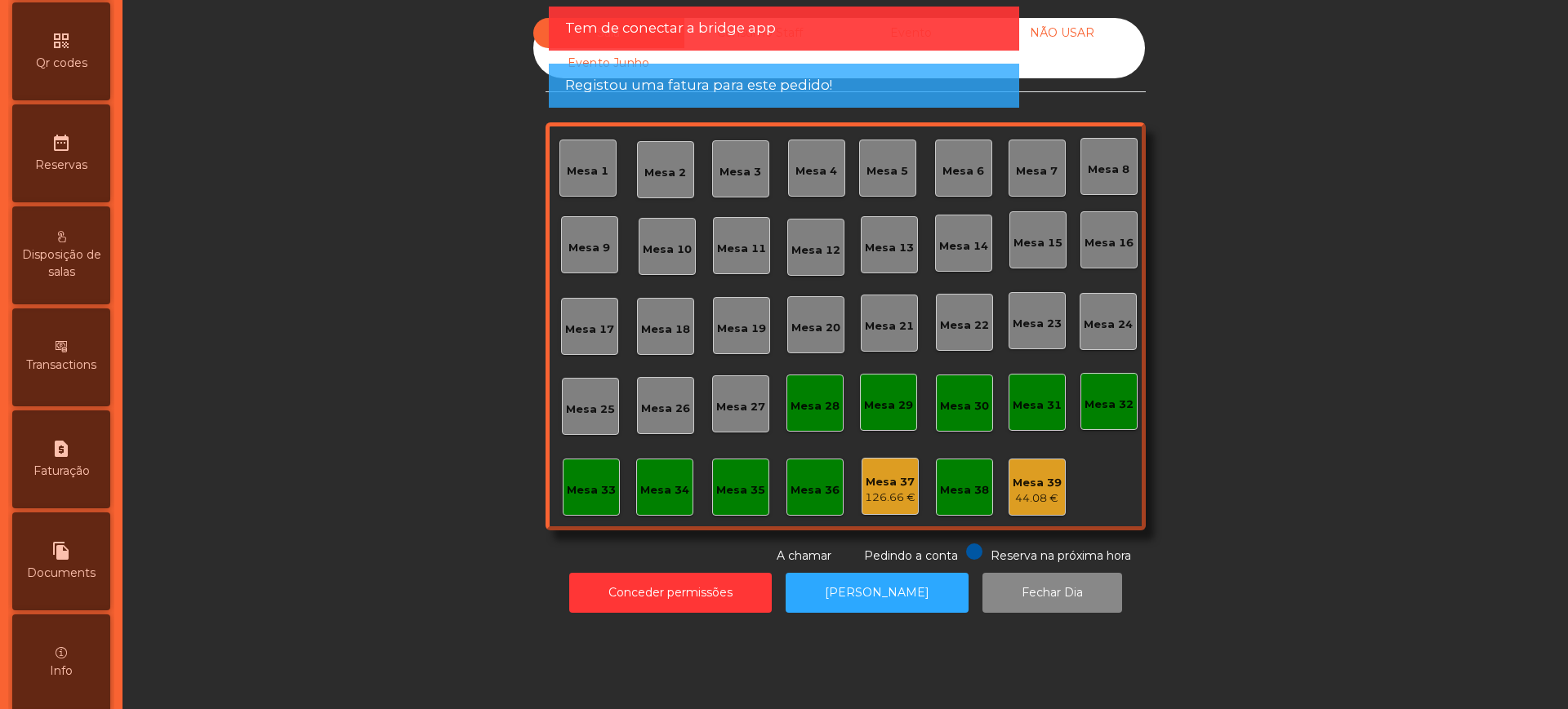
scroll to position [691, 0]
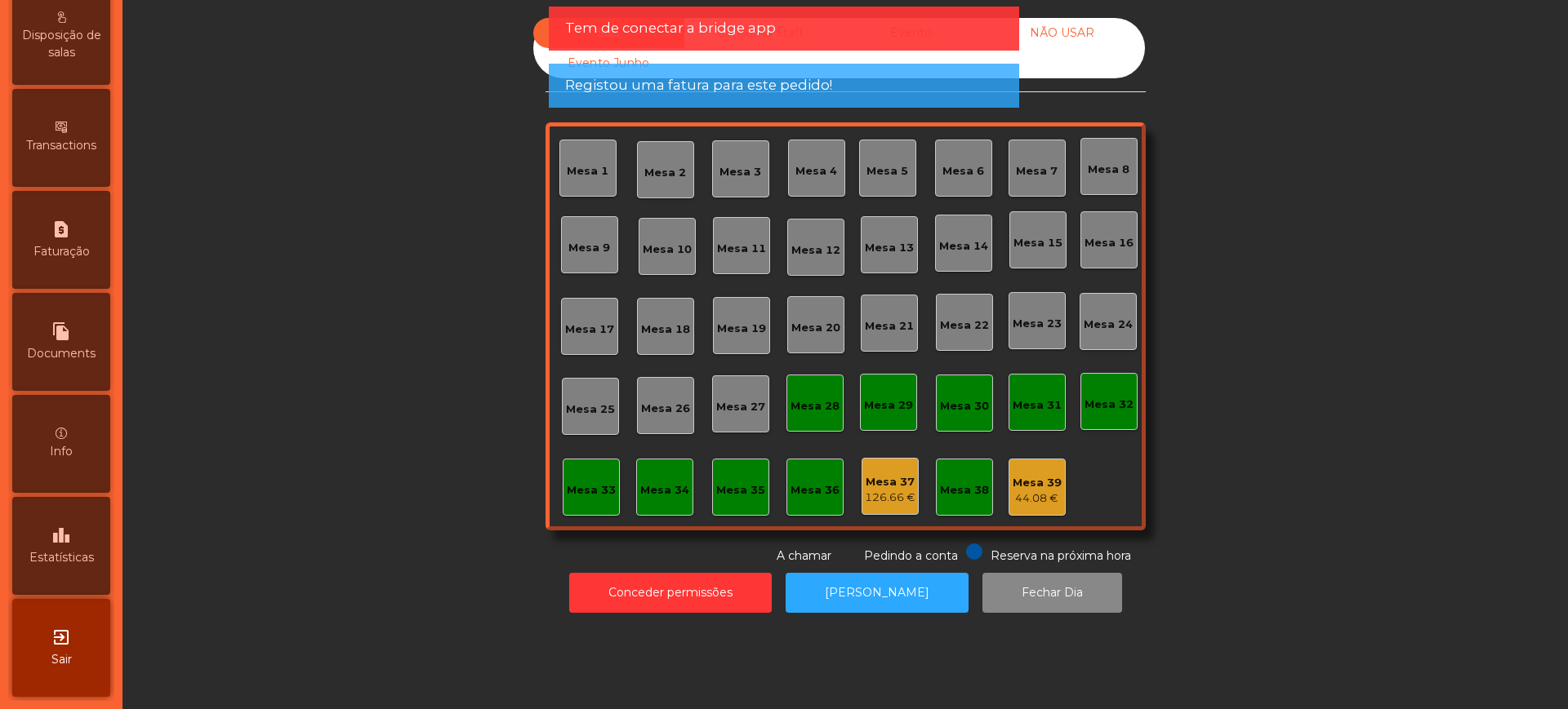
click at [71, 526] on icon "leaderboard" at bounding box center [61, 536] width 19 height 19
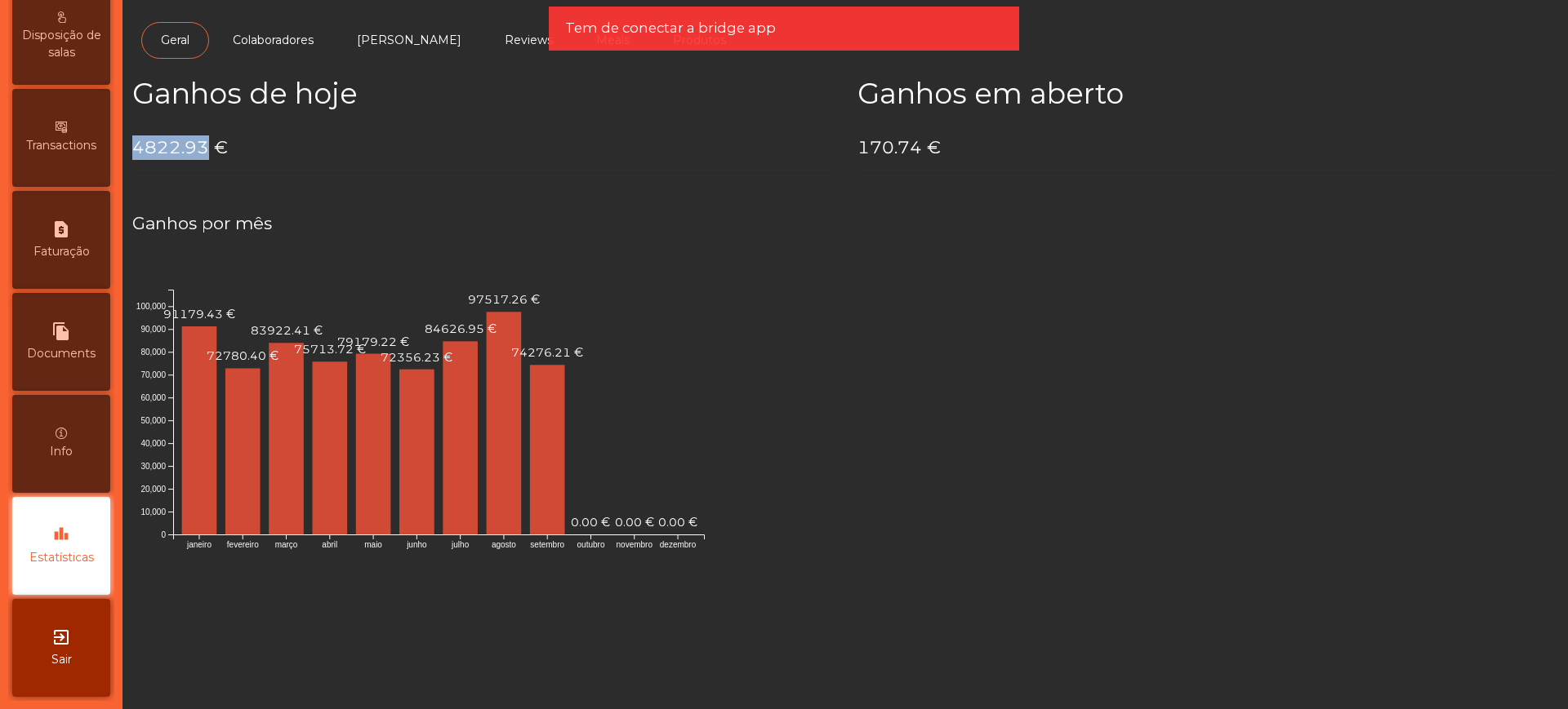
drag, startPoint x: 137, startPoint y: 149, endPoint x: 206, endPoint y: 146, distance: 69.1
click at [206, 146] on h4 "4822.93 €" at bounding box center [482, 147] width 701 height 24
copy h4 "4822.93"
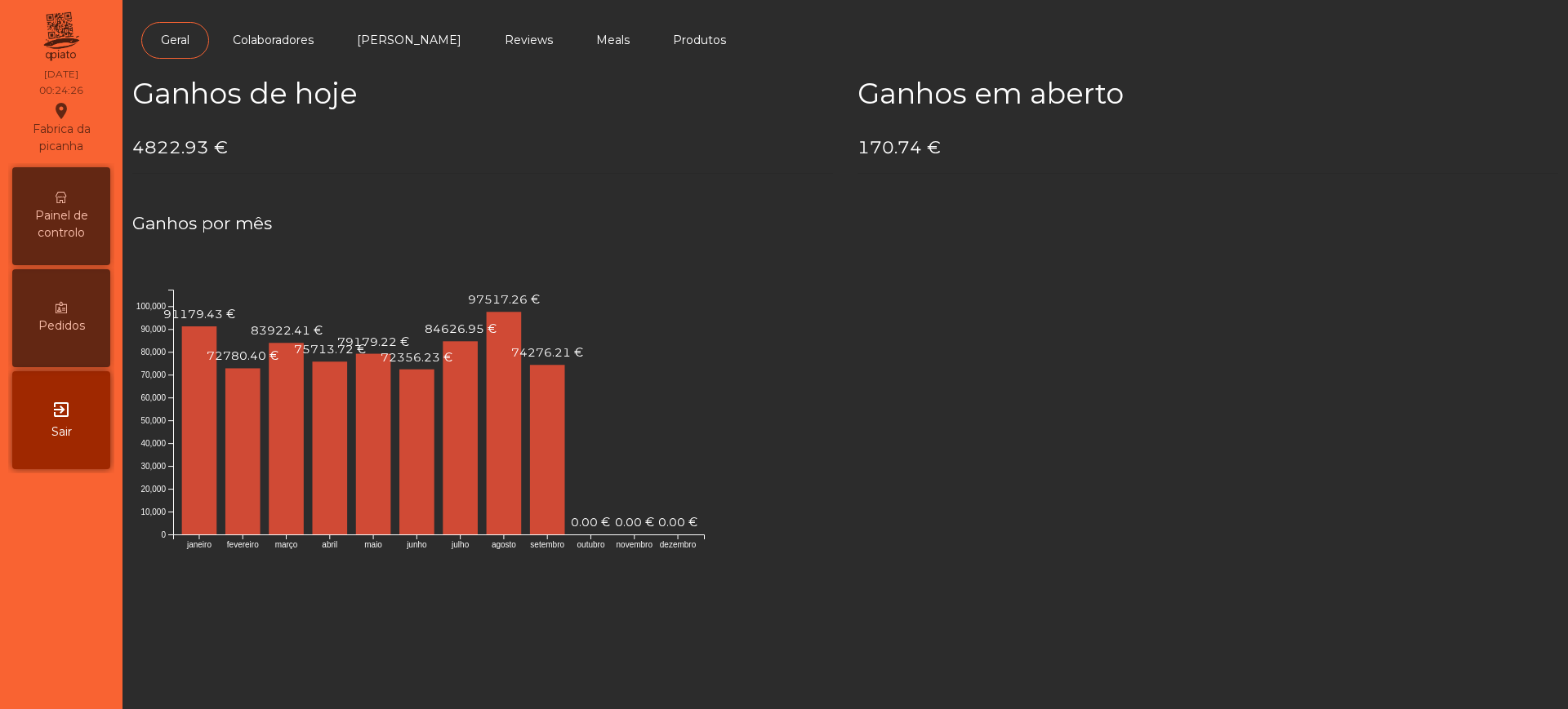
click at [362, 214] on h4 "Ganhos por mês" at bounding box center [844, 223] width 1425 height 24
